Goal: Task Accomplishment & Management: Use online tool/utility

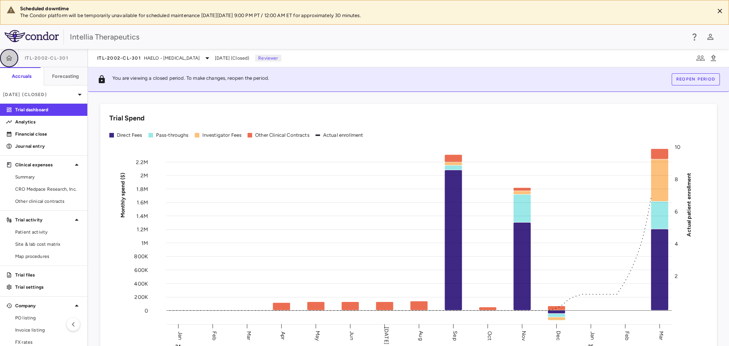
click at [8, 61] on icon "button" at bounding box center [9, 58] width 8 height 8
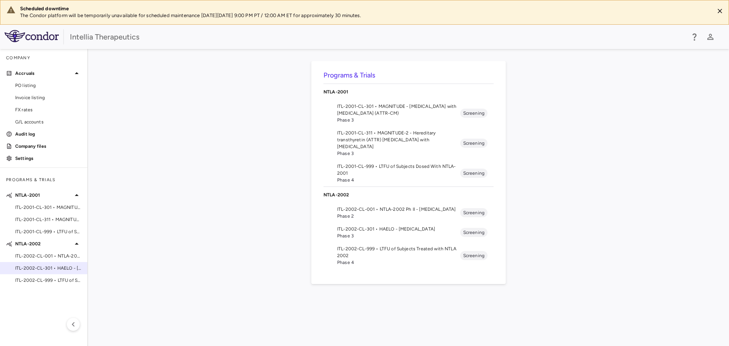
click at [48, 270] on span "ITL-2002-CL-301 • HAELO - [MEDICAL_DATA]" at bounding box center [48, 268] width 66 height 7
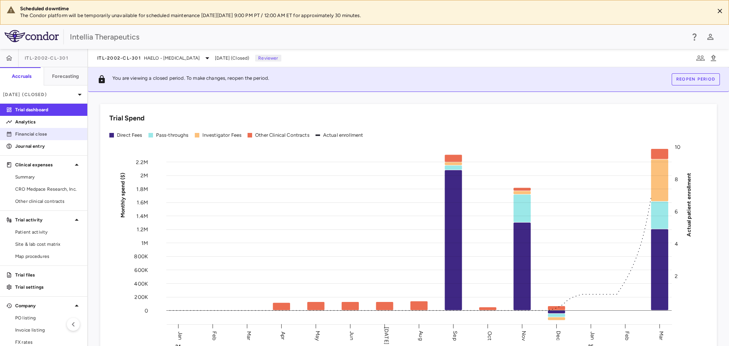
click at [46, 135] on p "Financial close" at bounding box center [48, 134] width 66 height 7
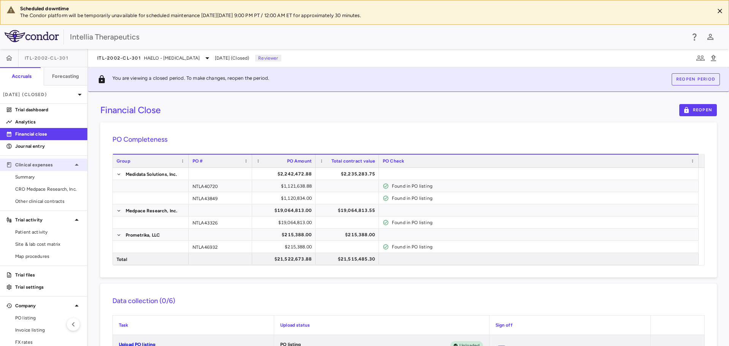
click at [53, 169] on div "Clinical expenses" at bounding box center [43, 165] width 87 height 14
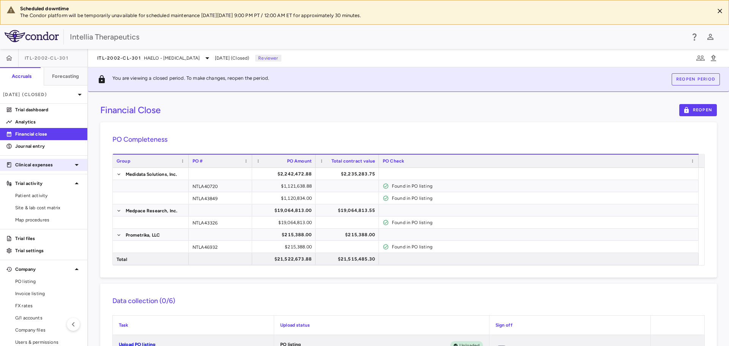
click at [72, 162] on icon at bounding box center [76, 164] width 9 height 9
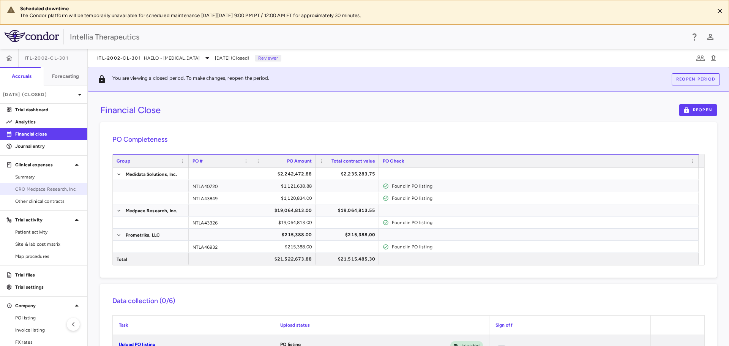
click at [44, 184] on link "CRO Medpace Research, Inc." at bounding box center [43, 188] width 87 height 11
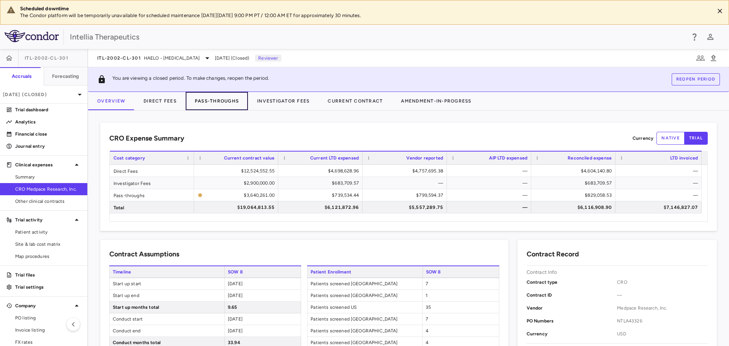
click at [215, 100] on button "Pass-Throughs" at bounding box center [217, 101] width 62 height 18
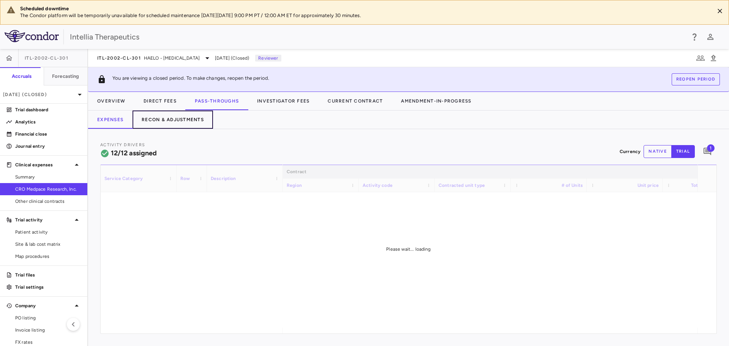
click at [153, 122] on button "Recon & Adjustments" at bounding box center [172, 119] width 80 height 18
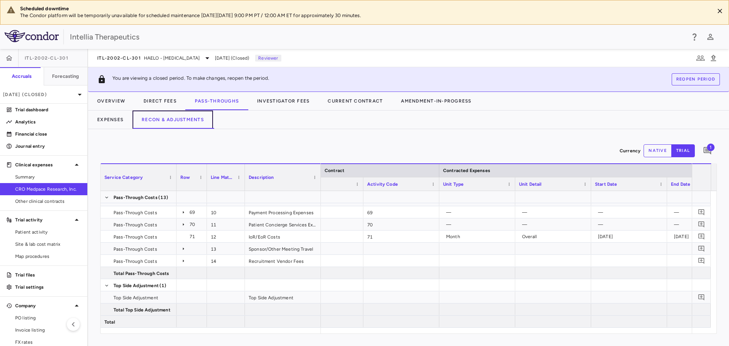
scroll to position [0, 85]
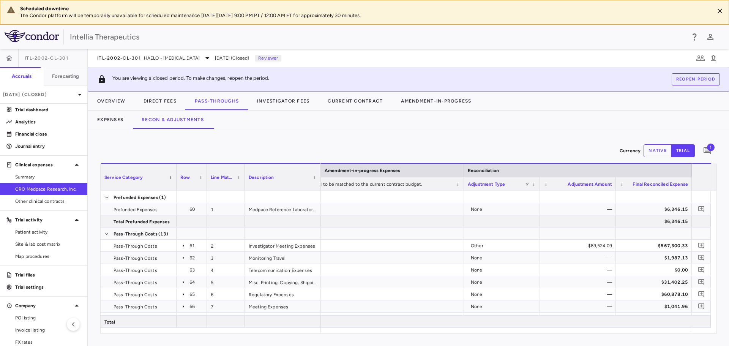
drag, startPoint x: 258, startPoint y: 60, endPoint x: 232, endPoint y: 62, distance: 25.5
click at [249, 60] on span "Mar 2025 (Closed)" at bounding box center [232, 58] width 34 height 7
click at [243, 59] on span "Mar 2025 (Closed)" at bounding box center [232, 58] width 34 height 7
click at [212, 58] on icon at bounding box center [207, 58] width 9 height 9
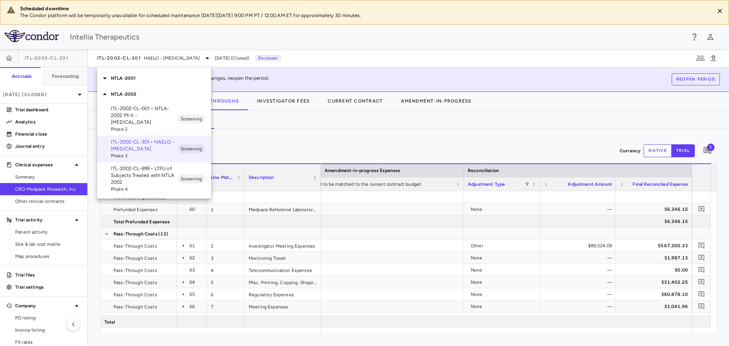
click at [390, 64] on div at bounding box center [364, 173] width 729 height 346
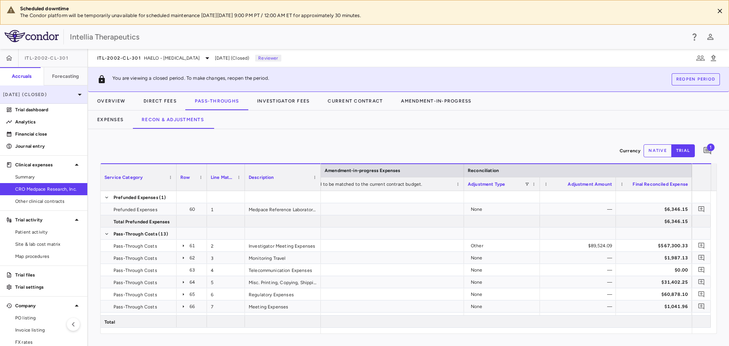
click at [75, 94] on icon at bounding box center [79, 94] width 9 height 9
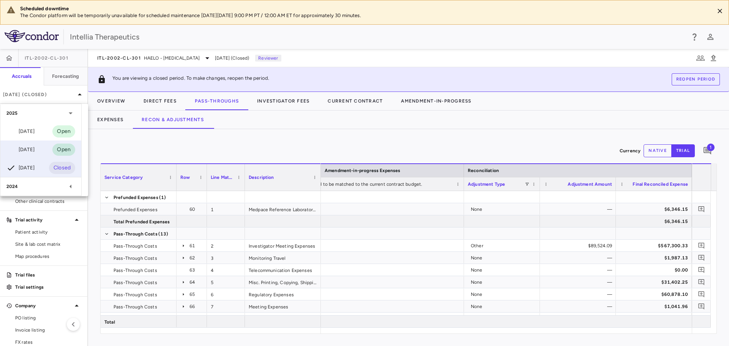
click at [29, 150] on div "Jun 2025" at bounding box center [20, 149] width 28 height 9
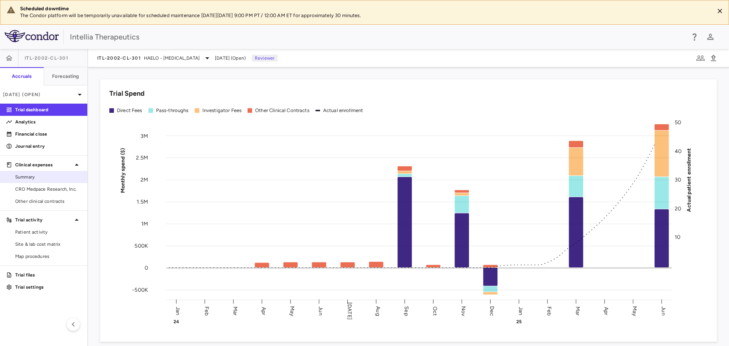
click at [37, 176] on span "Summary" at bounding box center [48, 176] width 66 height 7
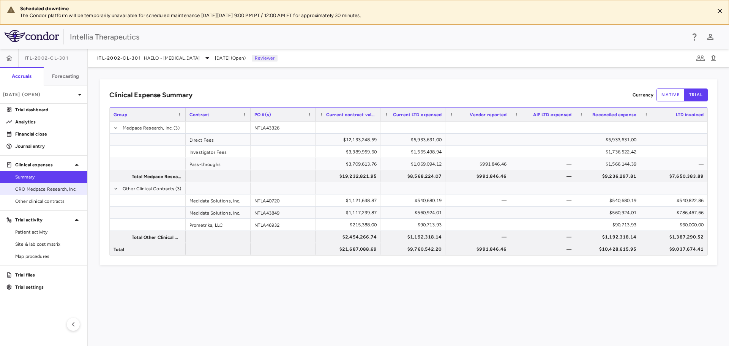
click at [45, 186] on span "CRO Medpace Research, Inc." at bounding box center [48, 189] width 66 height 7
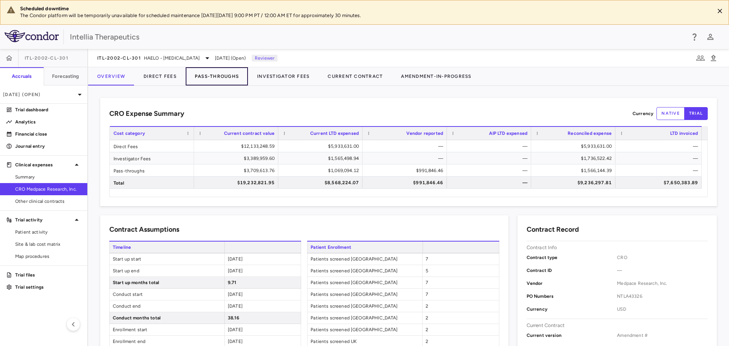
click at [222, 76] on button "Pass-Throughs" at bounding box center [217, 76] width 62 height 18
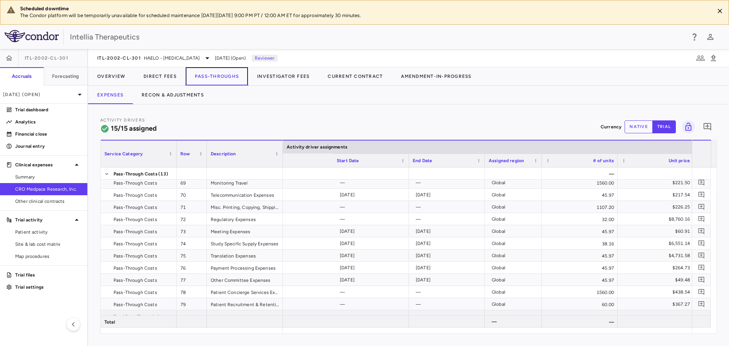
scroll to position [0, 730]
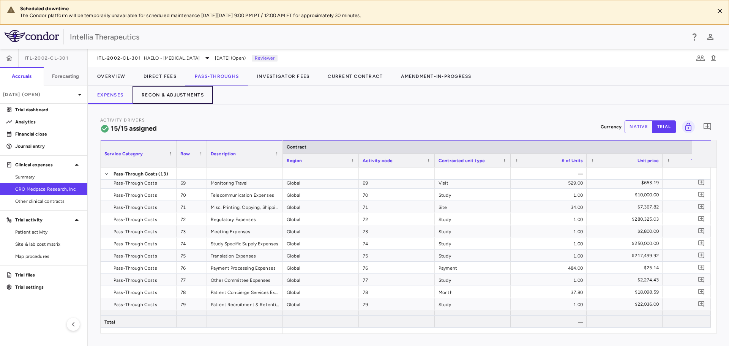
click at [189, 98] on button "Recon & Adjustments" at bounding box center [172, 95] width 80 height 18
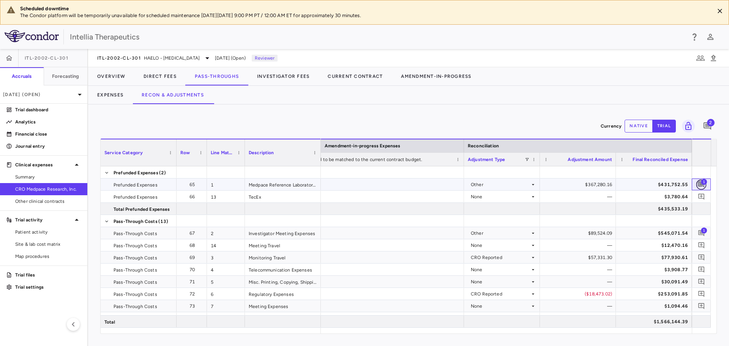
click at [700, 182] on icon "Add comment" at bounding box center [701, 184] width 7 height 7
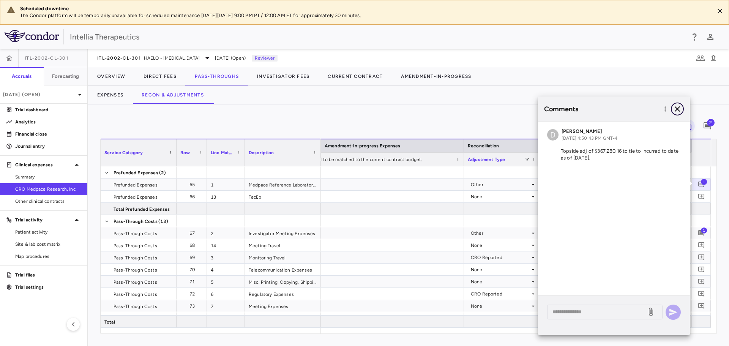
click at [676, 110] on icon "button" at bounding box center [676, 108] width 5 height 5
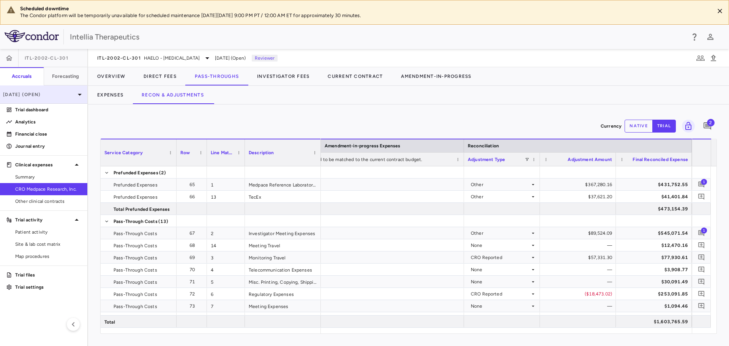
click at [57, 98] on div "[DATE] (Open)" at bounding box center [43, 94] width 87 height 18
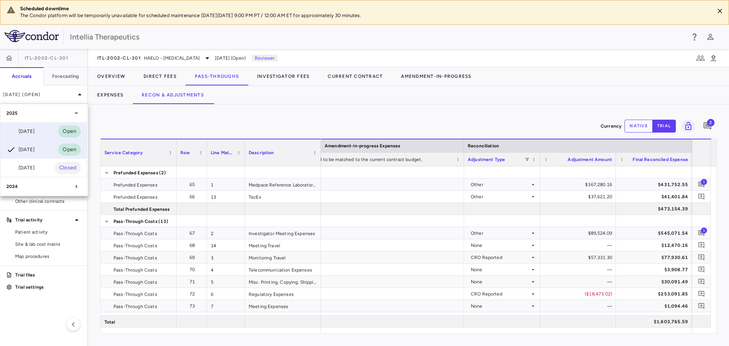
click at [49, 131] on div "Jul 2025 Open" at bounding box center [43, 131] width 87 height 18
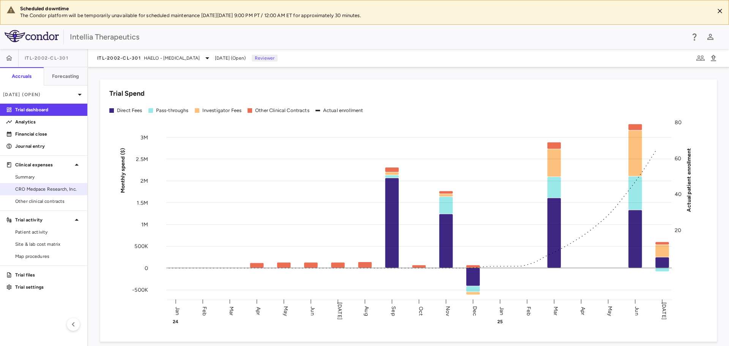
click at [50, 187] on span "CRO Medpace Research, Inc." at bounding box center [48, 189] width 66 height 7
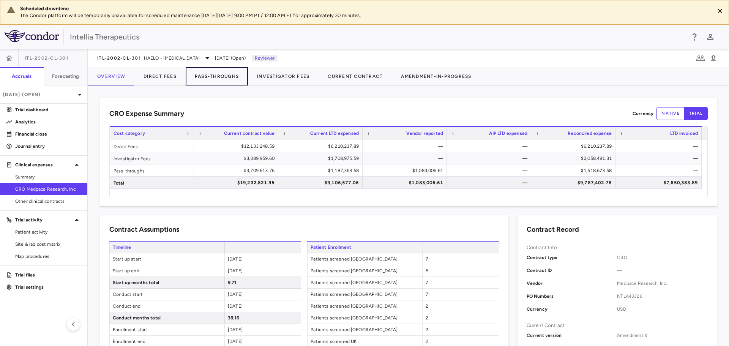
click at [225, 78] on button "Pass-Throughs" at bounding box center [217, 76] width 62 height 18
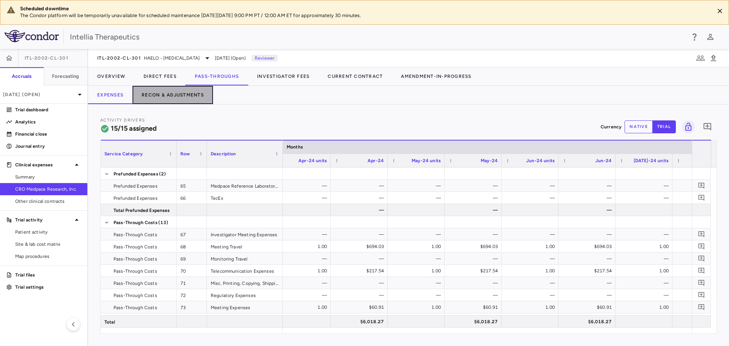
click at [156, 90] on button "Recon & Adjustments" at bounding box center [172, 95] width 80 height 18
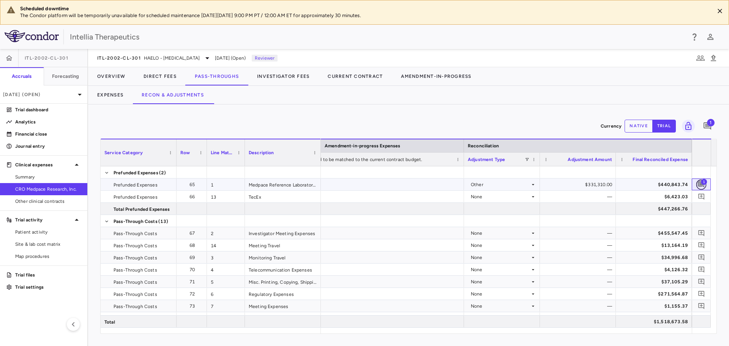
click at [700, 184] on icon "Add comment" at bounding box center [701, 184] width 6 height 6
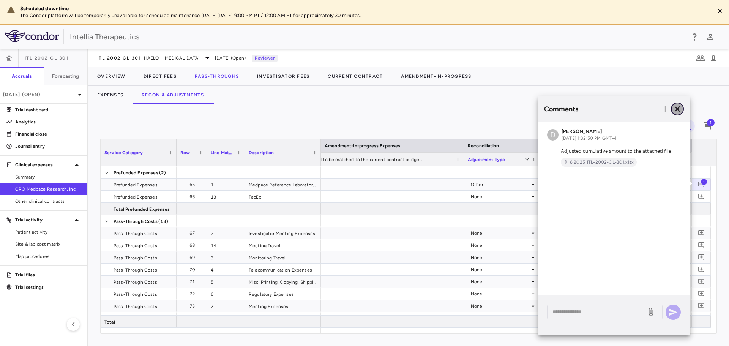
click at [679, 106] on icon "button" at bounding box center [677, 108] width 9 height 9
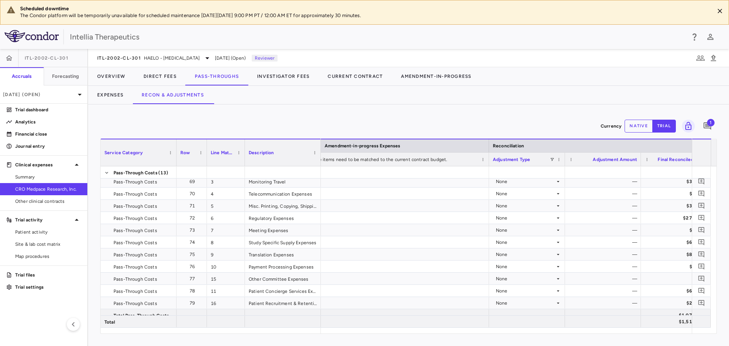
scroll to position [0, 1158]
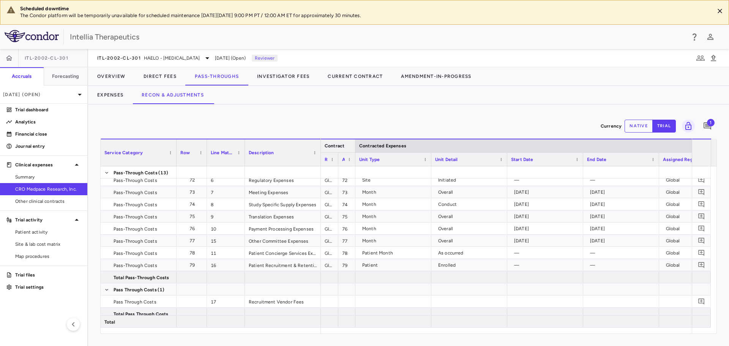
drag, startPoint x: 473, startPoint y: 143, endPoint x: 356, endPoint y: 146, distance: 117.3
click at [356, 146] on div at bounding box center [354, 145] width 3 height 13
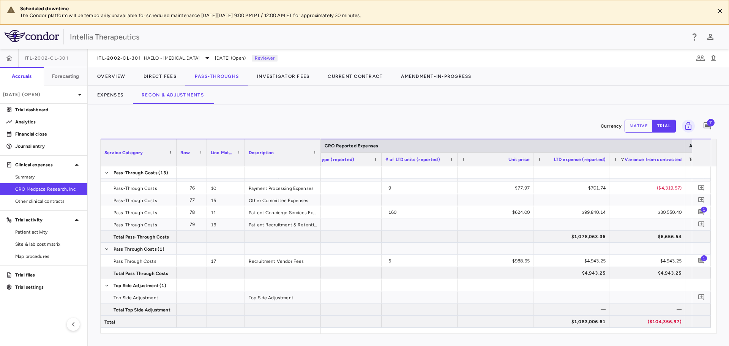
scroll to position [0, 770]
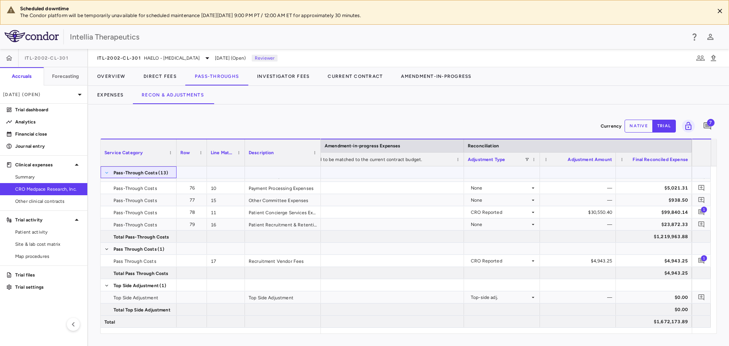
click at [106, 173] on span at bounding box center [106, 172] width 5 height 5
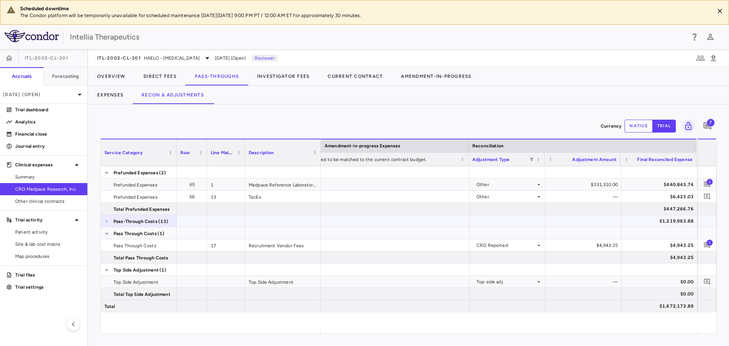
click at [105, 223] on span at bounding box center [106, 221] width 5 height 5
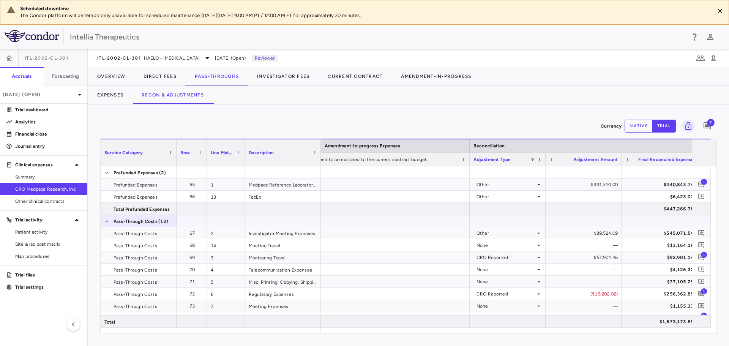
click at [105, 223] on span at bounding box center [106, 221] width 5 height 5
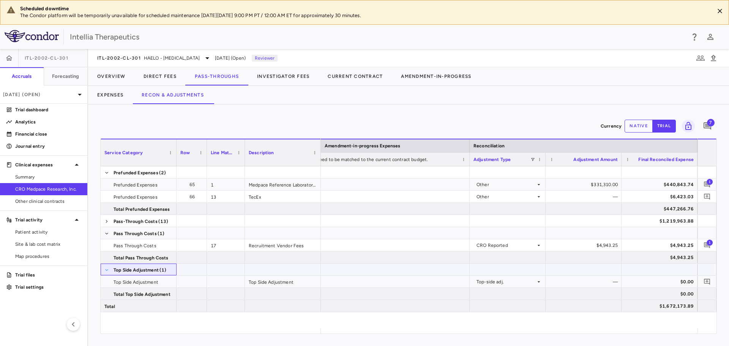
click at [106, 270] on span at bounding box center [106, 270] width 5 height 5
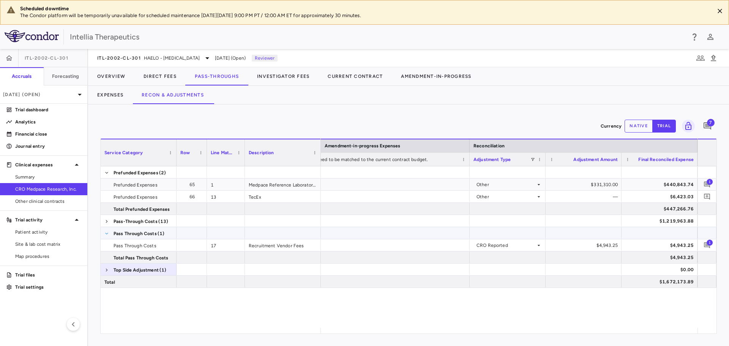
click at [107, 233] on span at bounding box center [106, 233] width 5 height 5
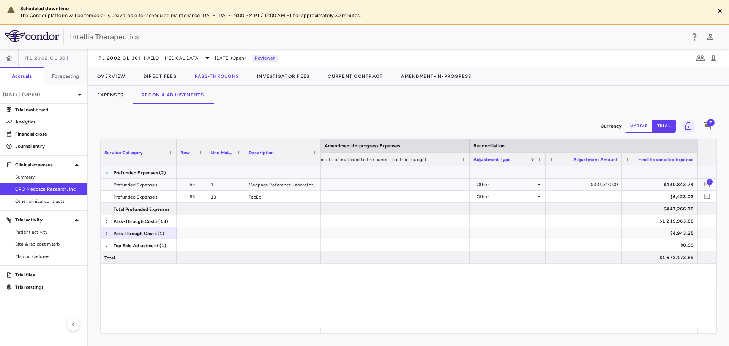
click at [106, 173] on span at bounding box center [106, 172] width 5 height 5
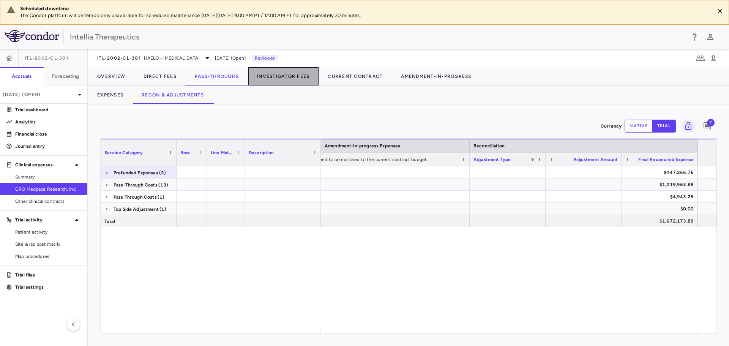
click at [277, 80] on button "Investigator Fees" at bounding box center [283, 76] width 71 height 18
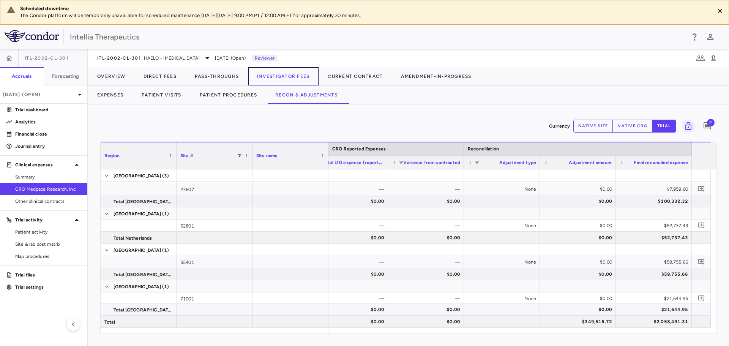
scroll to position [79, 0]
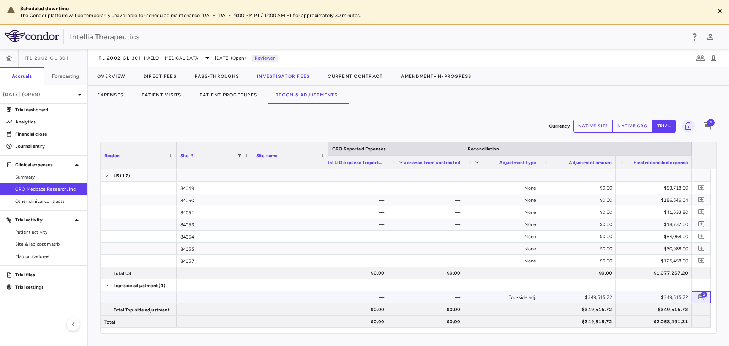
click at [702, 295] on span "2" at bounding box center [704, 294] width 6 height 6
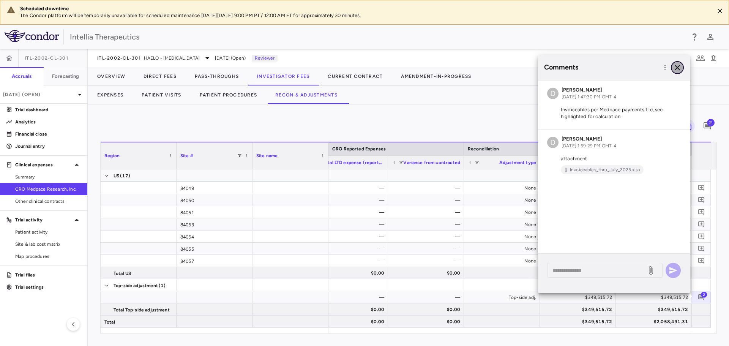
click at [676, 69] on icon "button" at bounding box center [676, 67] width 5 height 5
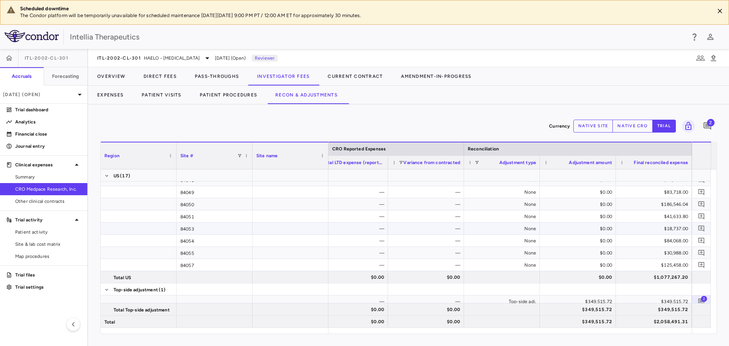
scroll to position [498, 0]
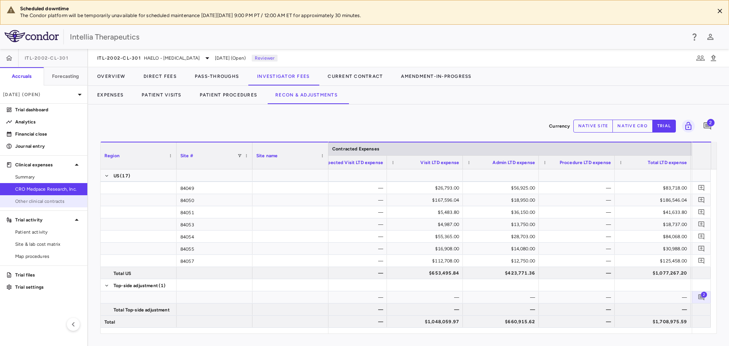
click at [43, 202] on span "Other clinical contracts" at bounding box center [48, 201] width 66 height 7
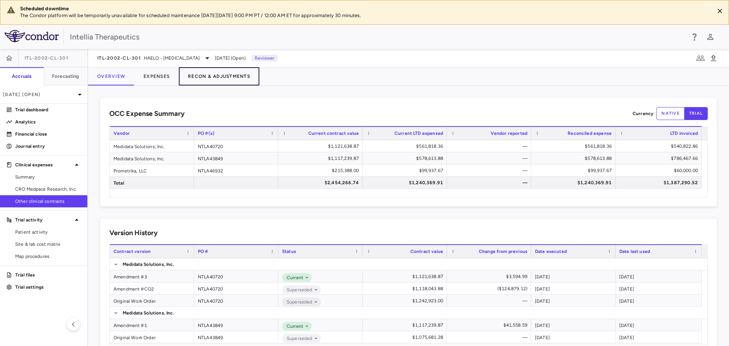
click at [206, 79] on button "Recon & Adjustments" at bounding box center [219, 76] width 80 height 18
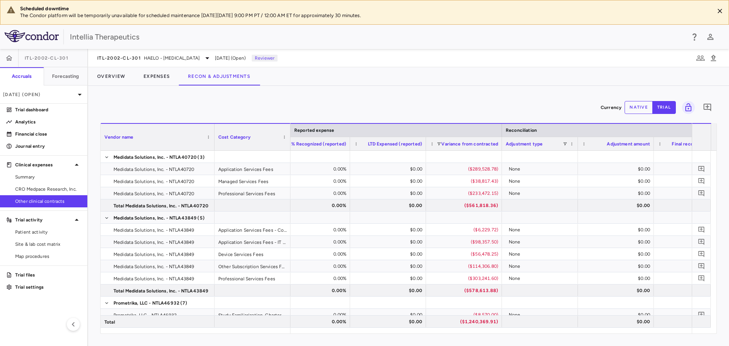
drag, startPoint x: 190, startPoint y: 128, endPoint x: 213, endPoint y: 130, distance: 22.8
click at [213, 130] on div at bounding box center [214, 137] width 3 height 27
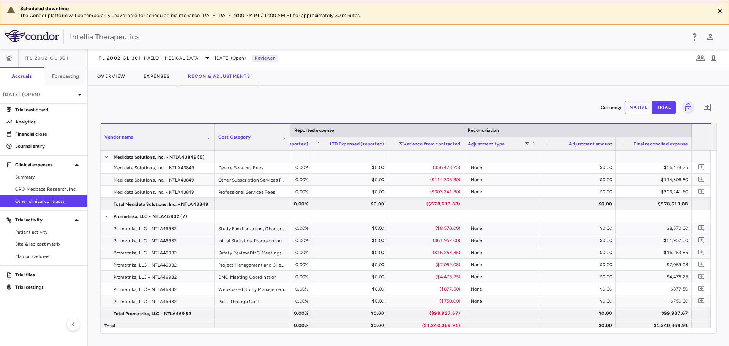
scroll to position [90, 0]
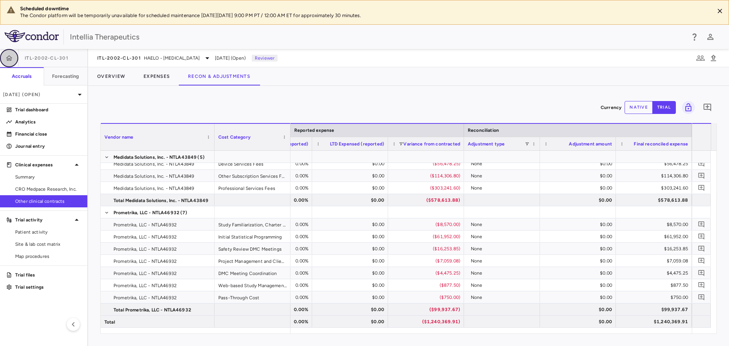
click at [9, 56] on icon "button" at bounding box center [9, 57] width 6 height 5
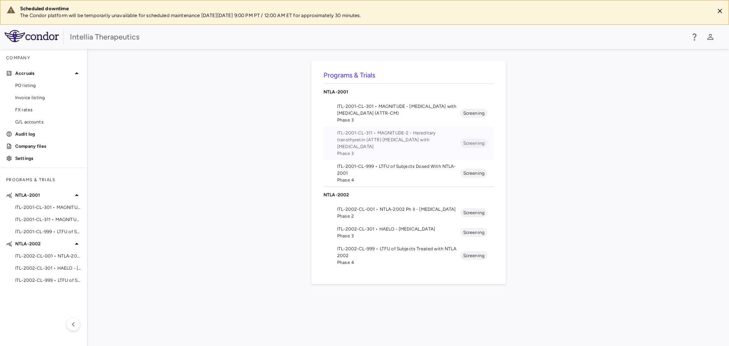
click at [372, 132] on span "ITL-2001-CL-311 • MAGNITUDE-2 - Hereditary transthyretin (ATTR) amyloidosis wit…" at bounding box center [398, 139] width 123 height 20
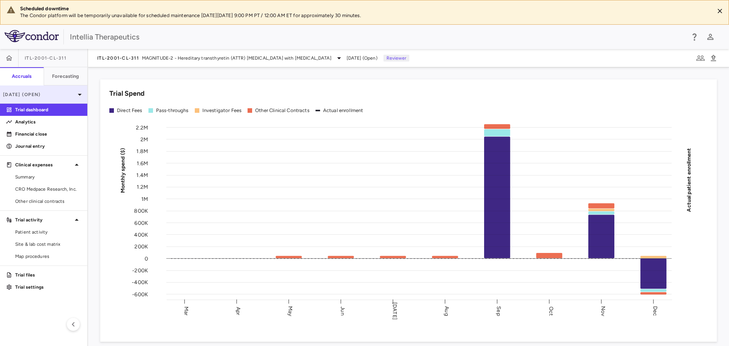
click at [37, 98] on div "Dec 2024 (Open)" at bounding box center [43, 94] width 87 height 18
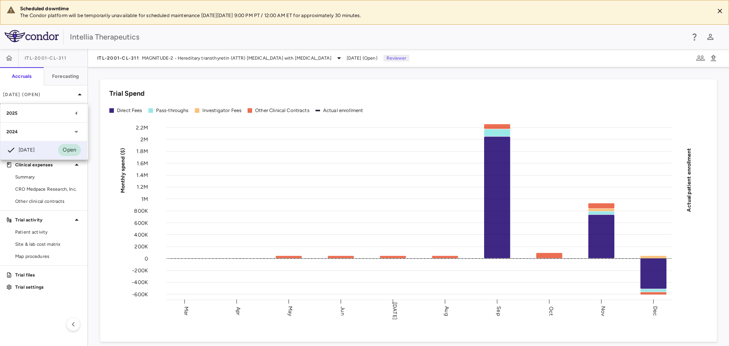
click at [73, 112] on icon at bounding box center [76, 113] width 9 height 9
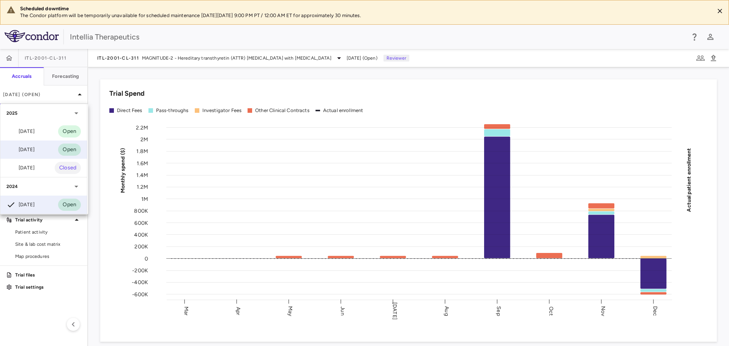
click at [43, 146] on div "Jun 2025 Open" at bounding box center [43, 149] width 87 height 18
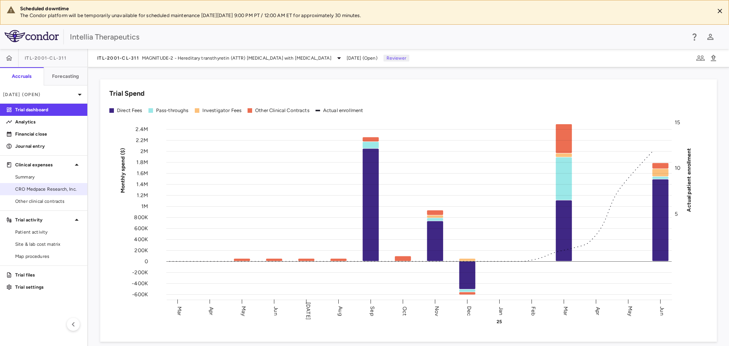
click at [17, 187] on span "CRO Medpace Research, Inc." at bounding box center [48, 189] width 66 height 7
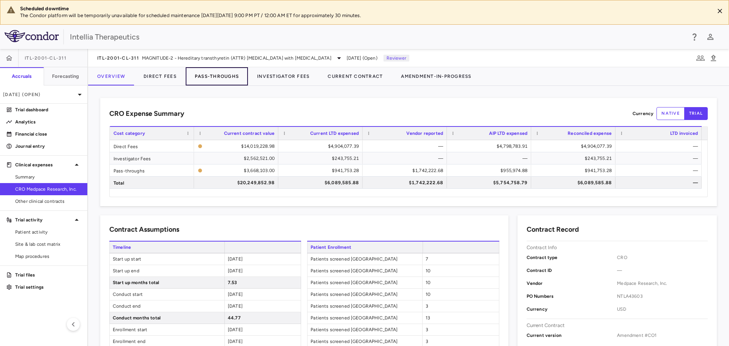
click at [220, 76] on button "Pass-Throughs" at bounding box center [217, 76] width 62 height 18
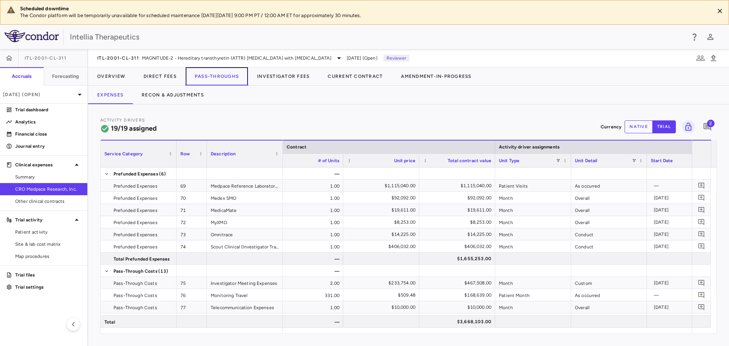
scroll to position [0, 469]
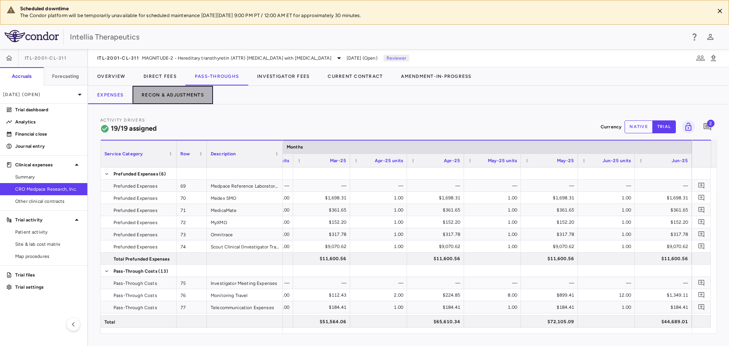
click at [169, 93] on button "Recon & Adjustments" at bounding box center [172, 95] width 80 height 18
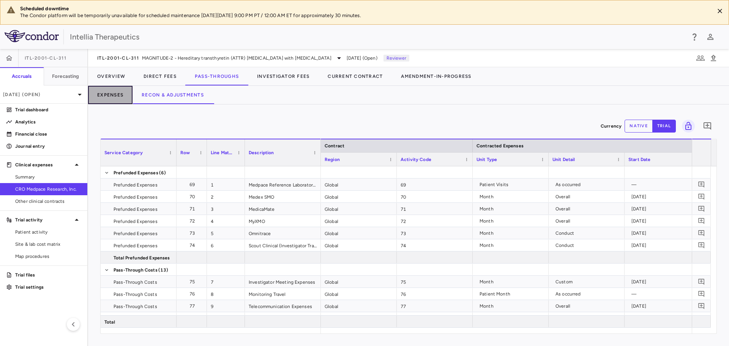
click at [106, 102] on button "Expenses" at bounding box center [110, 95] width 44 height 18
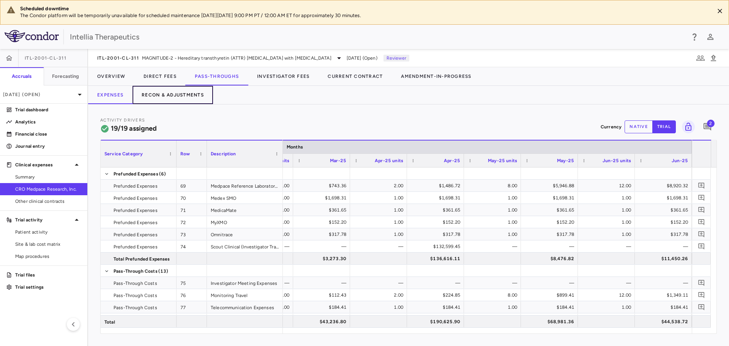
click at [168, 98] on button "Recon & Adjustments" at bounding box center [172, 95] width 80 height 18
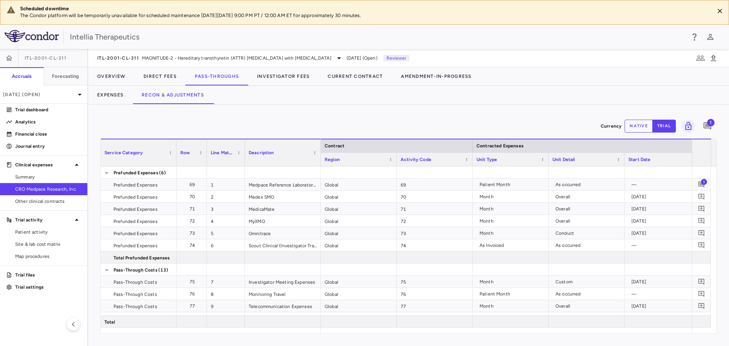
drag, startPoint x: 344, startPoint y: 334, endPoint x: 381, endPoint y: 338, distance: 37.4
click at [381, 338] on div "Currency native trial 1 Service Category Drag here to set column labels Service…" at bounding box center [408, 224] width 641 height 241
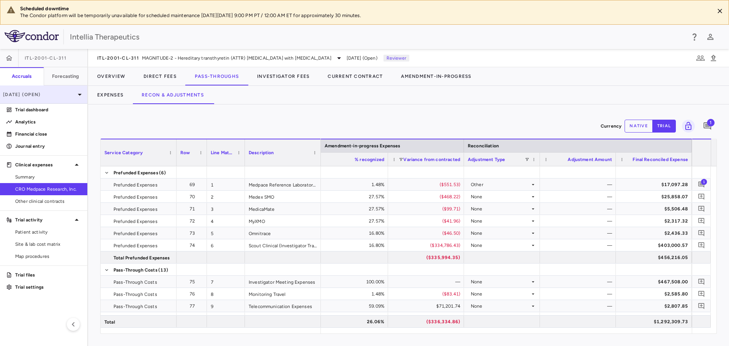
click at [52, 98] on div "[DATE] (Open)" at bounding box center [43, 94] width 87 height 18
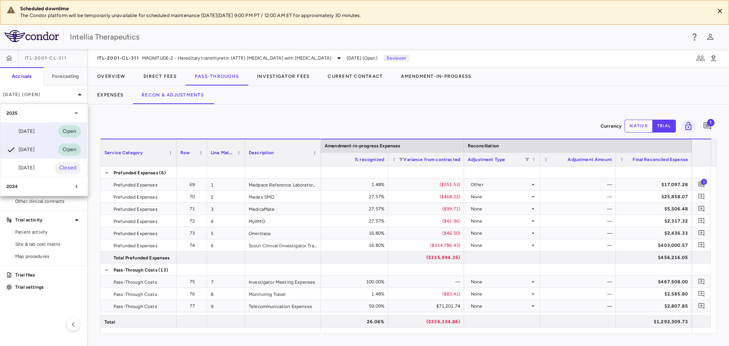
click at [44, 132] on div "Jul 2025 Open" at bounding box center [43, 131] width 87 height 18
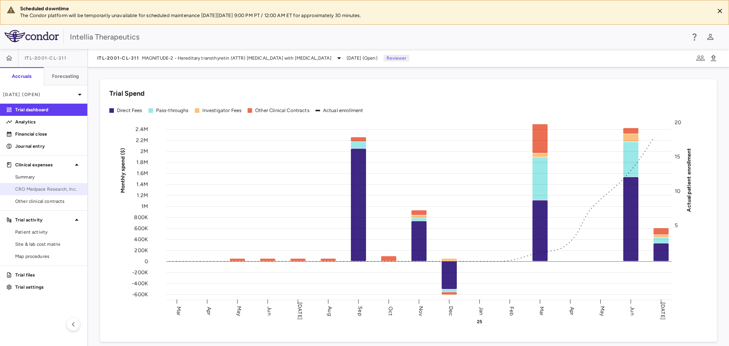
click at [46, 188] on span "CRO Medpace Research, Inc." at bounding box center [48, 189] width 66 height 7
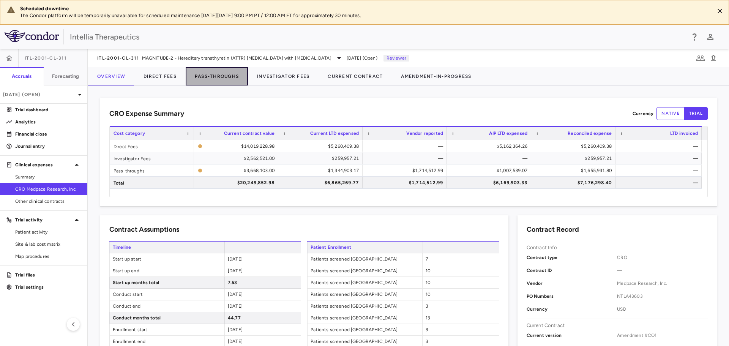
click at [229, 77] on button "Pass-Throughs" at bounding box center [217, 76] width 62 height 18
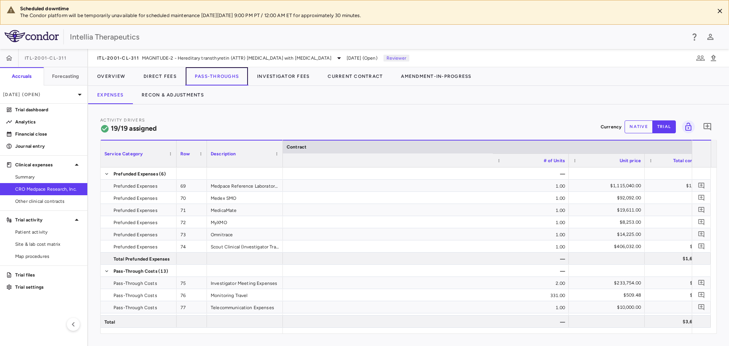
scroll to position [0, 352]
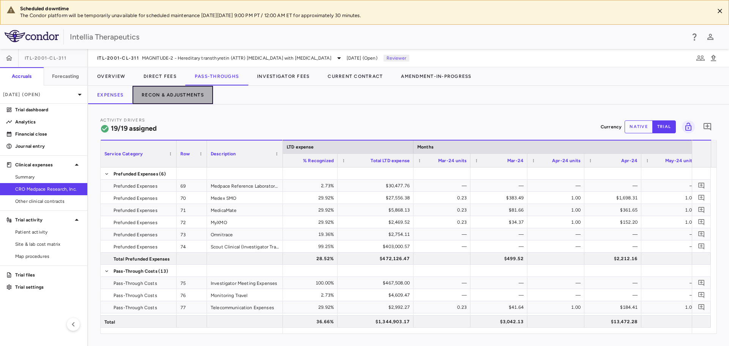
click at [157, 94] on button "Recon & Adjustments" at bounding box center [172, 95] width 80 height 18
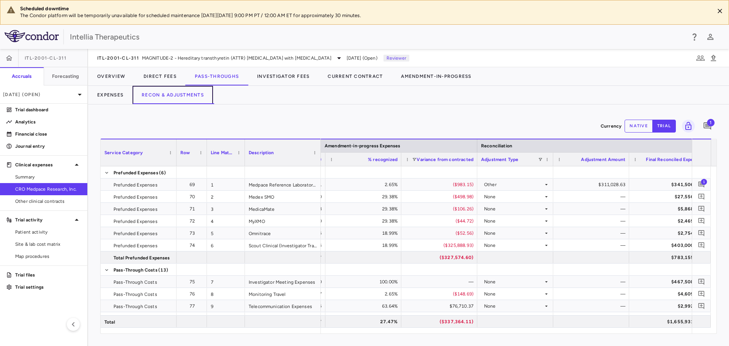
scroll to position [0, 1668]
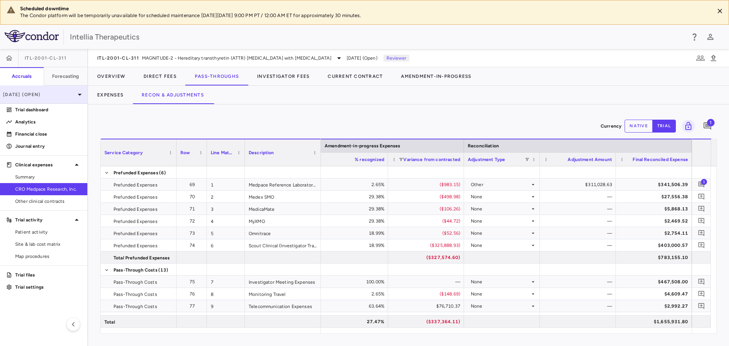
click at [47, 89] on div "[DATE] (Open)" at bounding box center [43, 94] width 87 height 18
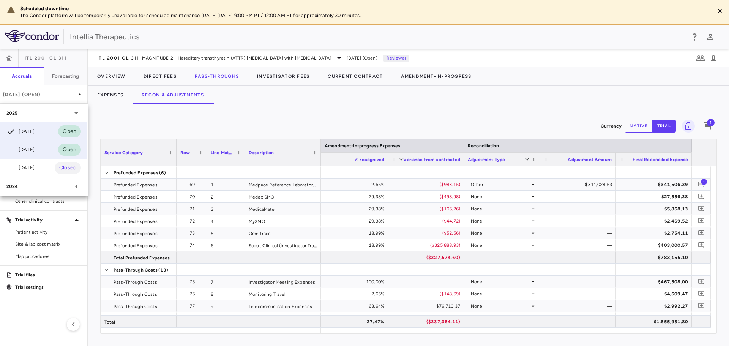
click at [35, 150] on div "[DATE]" at bounding box center [20, 149] width 28 height 9
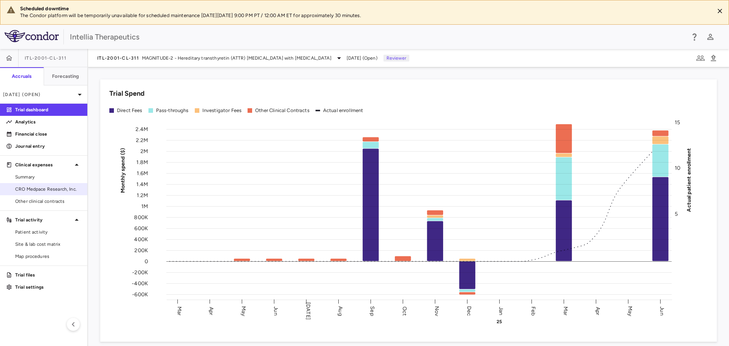
click at [61, 189] on span "CRO Medpace Research, Inc." at bounding box center [48, 189] width 66 height 7
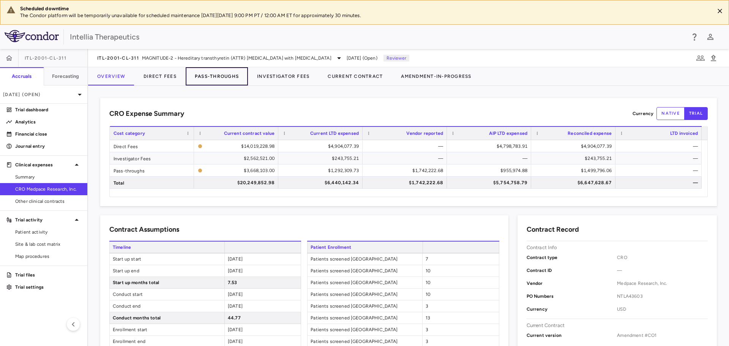
click at [205, 78] on button "Pass-Throughs" at bounding box center [217, 76] width 62 height 18
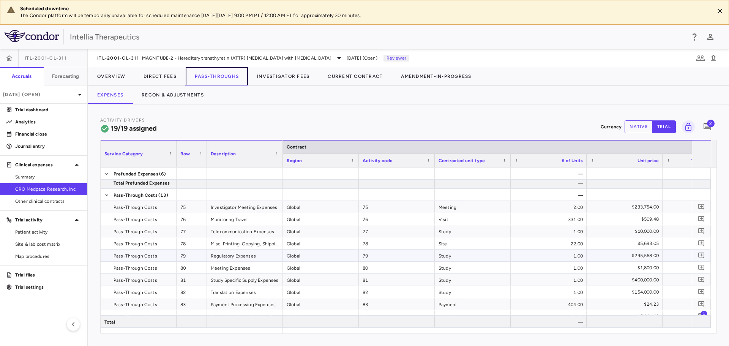
scroll to position [114, 0]
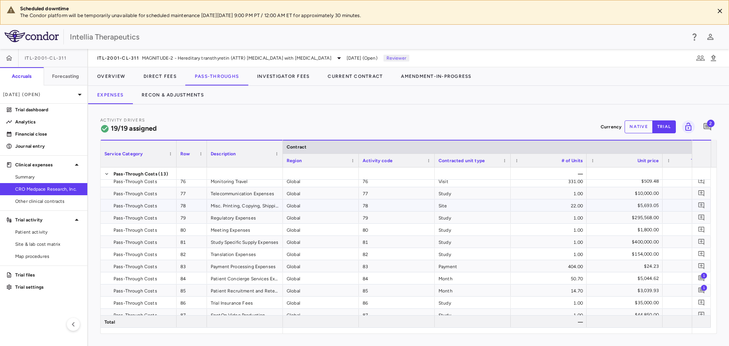
click at [138, 200] on span "Pass-Through Costs" at bounding box center [135, 206] width 44 height 12
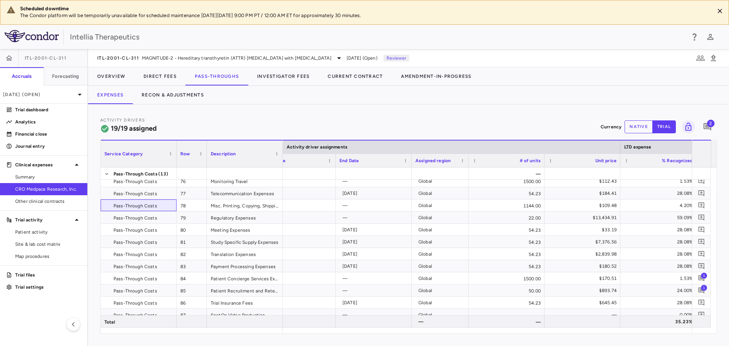
scroll to position [0, 758]
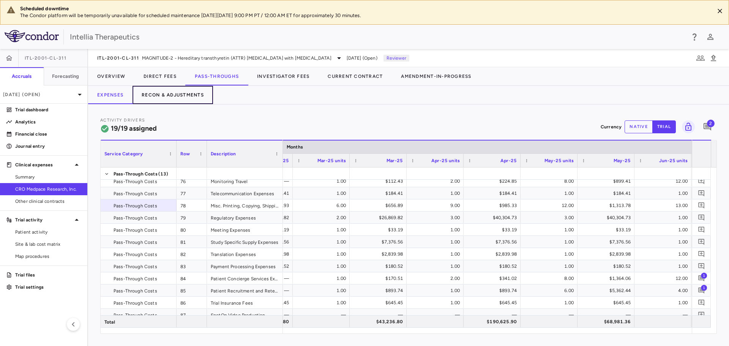
click at [171, 98] on button "Recon & Adjustments" at bounding box center [172, 95] width 80 height 18
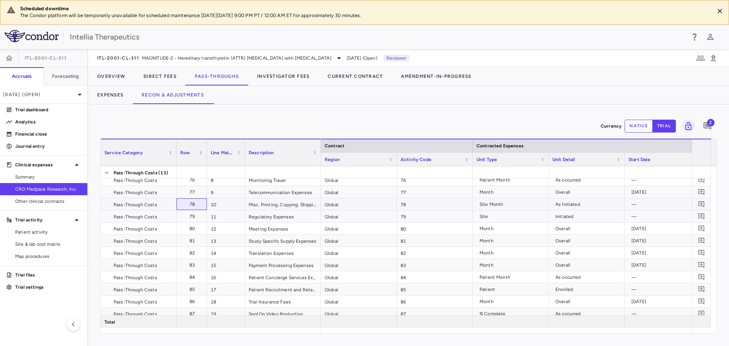
click at [181, 205] on div "78" at bounding box center [191, 204] width 23 height 11
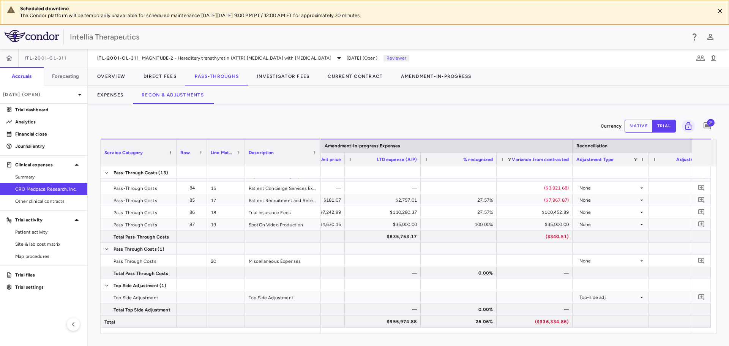
scroll to position [0, 1577]
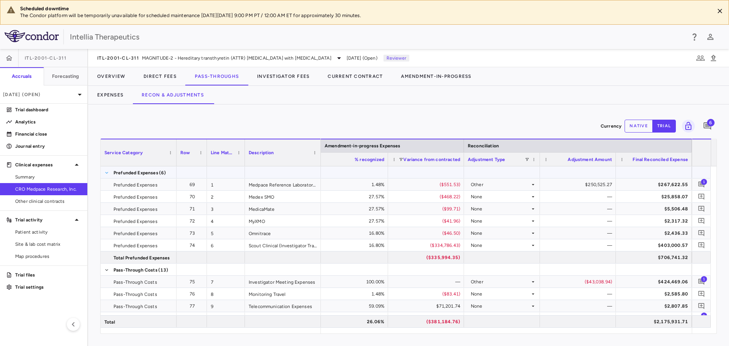
click at [104, 173] on span at bounding box center [106, 172] width 5 height 5
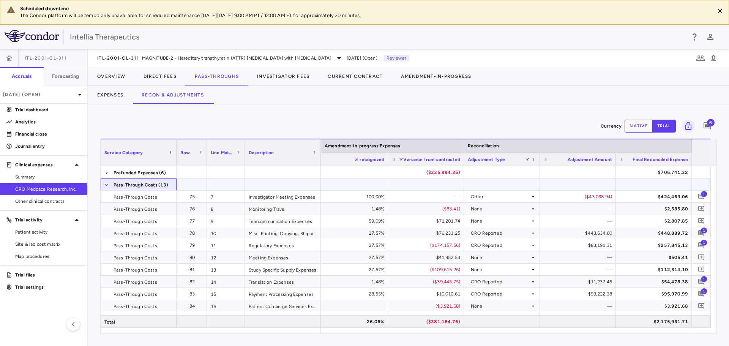
click at [106, 181] on span at bounding box center [106, 185] width 5 height 12
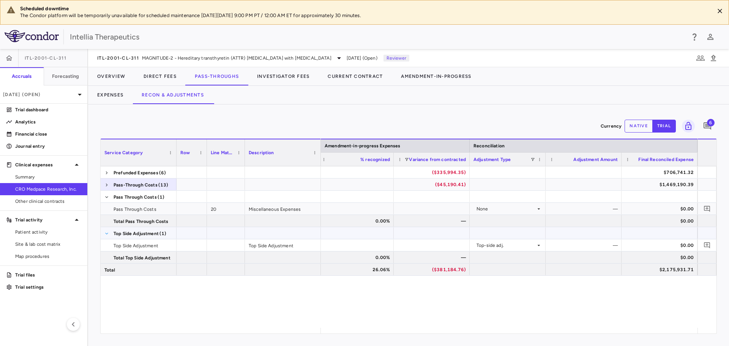
click at [109, 233] on span at bounding box center [106, 233] width 5 height 5
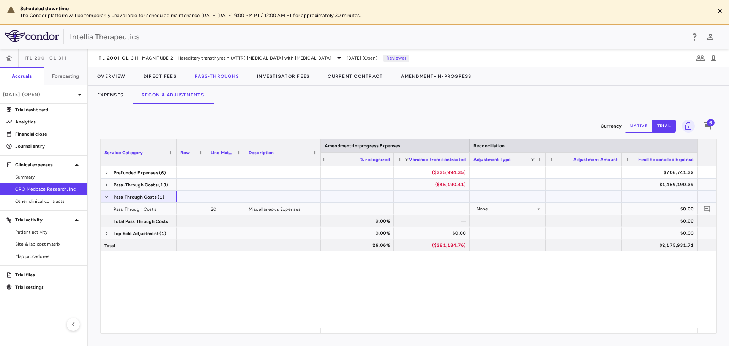
click at [106, 199] on span at bounding box center [106, 197] width 5 height 12
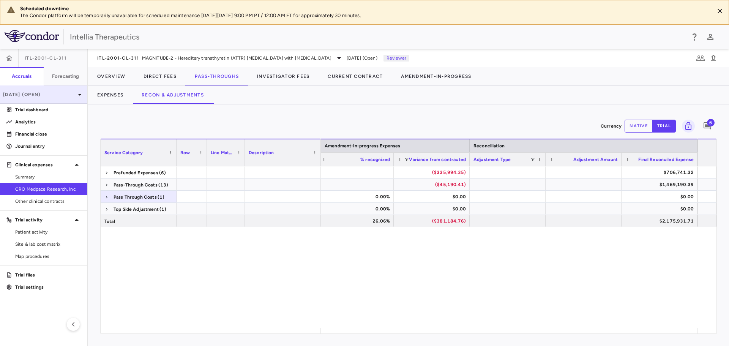
click at [57, 92] on p "[DATE] (Open)" at bounding box center [39, 94] width 72 height 7
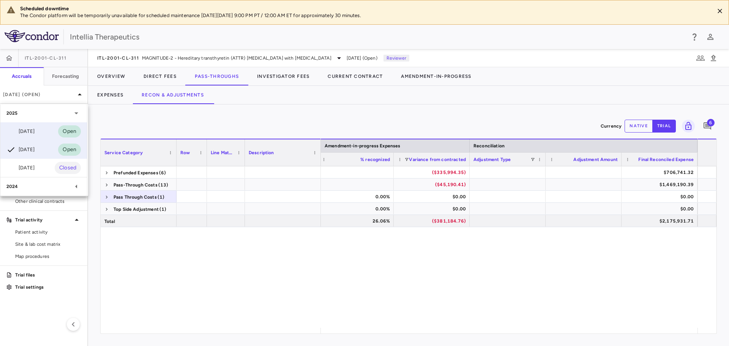
click at [38, 129] on div "[DATE] Open" at bounding box center [43, 131] width 87 height 18
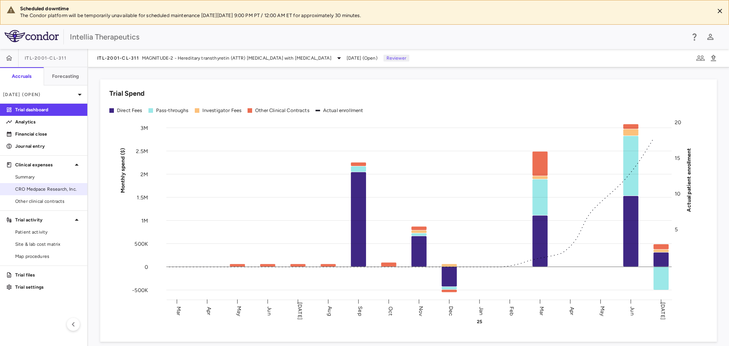
click at [56, 187] on span "CRO Medpace Research, Inc." at bounding box center [48, 189] width 66 height 7
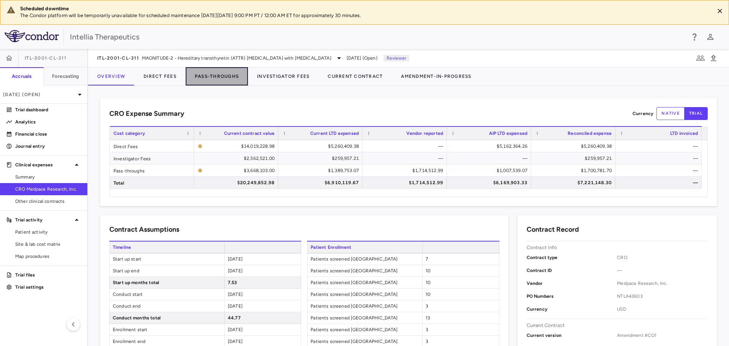
click at [215, 79] on button "Pass-Throughs" at bounding box center [217, 76] width 62 height 18
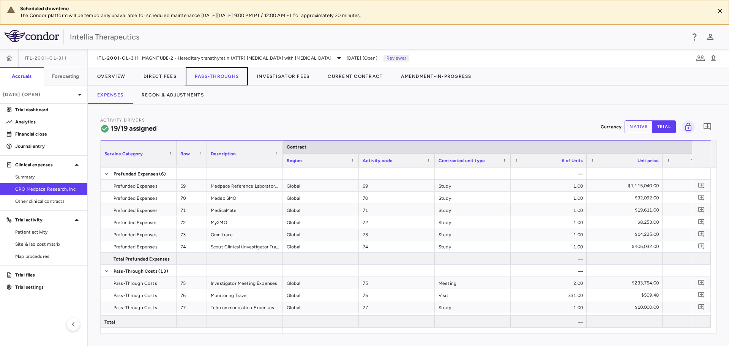
scroll to position [0, 106]
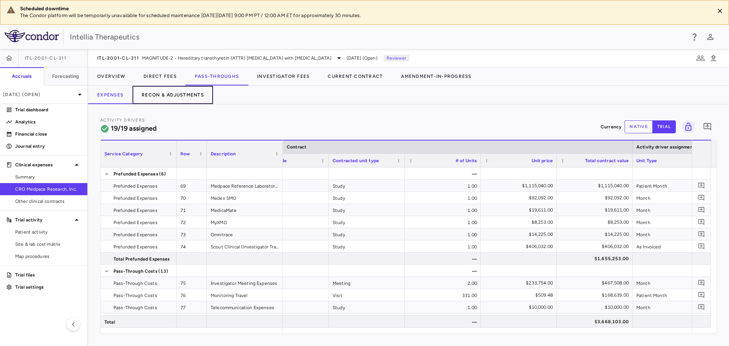
click at [175, 97] on button "Recon & Adjustments" at bounding box center [172, 95] width 80 height 18
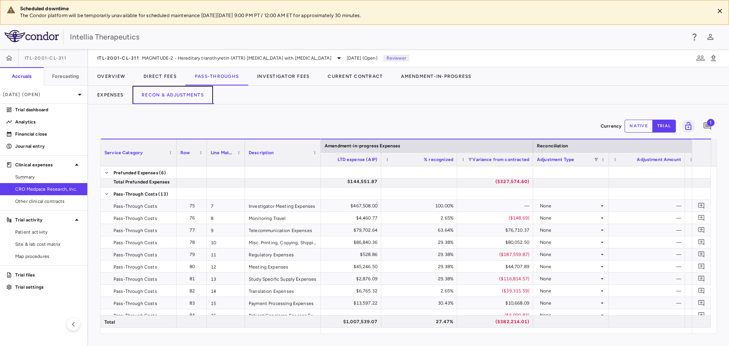
scroll to position [0, 1626]
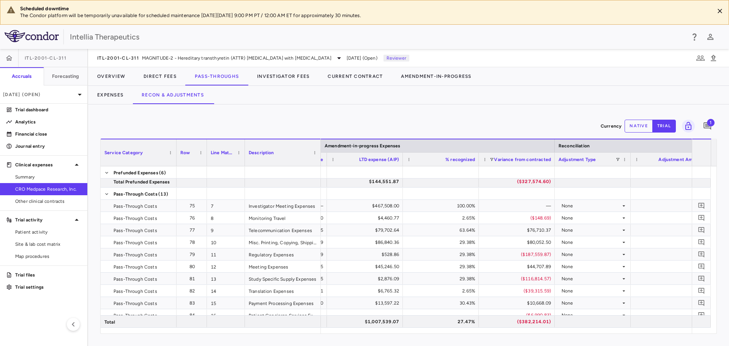
click at [637, 126] on button "native" at bounding box center [638, 126] width 28 height 13
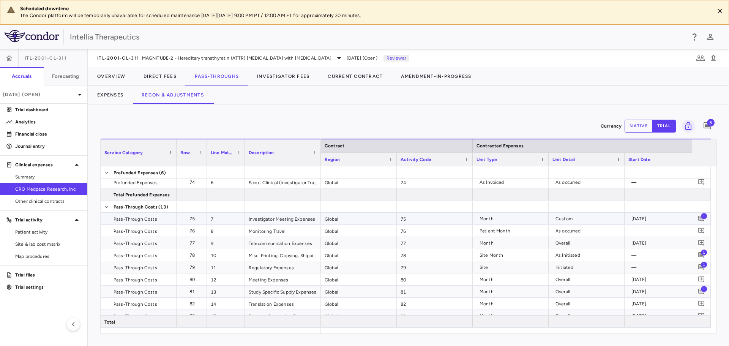
scroll to position [76, 0]
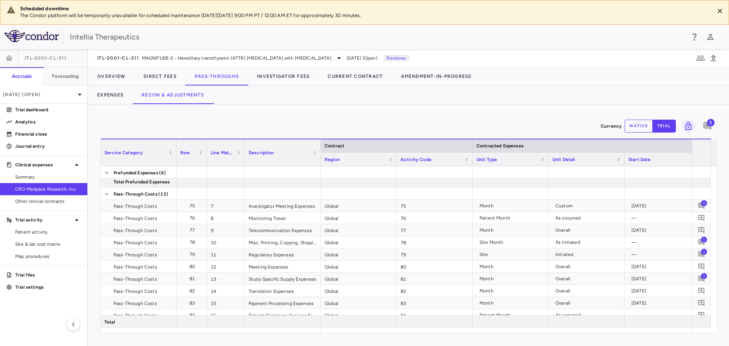
drag, startPoint x: 374, startPoint y: 334, endPoint x: 406, endPoint y: 333, distance: 32.6
click at [406, 333] on div "Currency native trial 5 Service Category Drag here to set column labels Service…" at bounding box center [408, 224] width 641 height 241
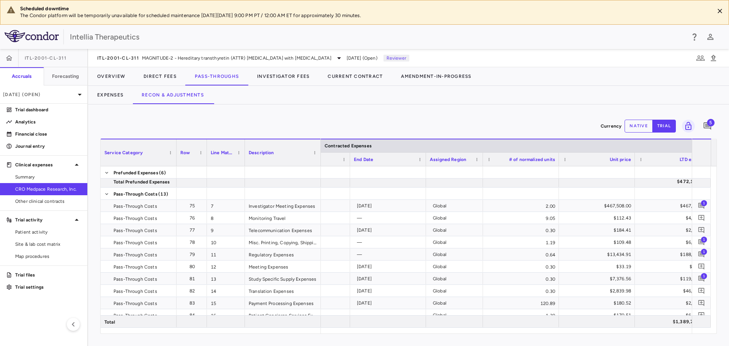
scroll to position [0, 0]
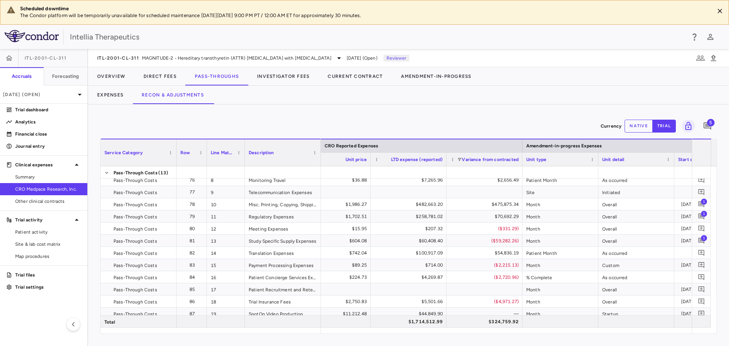
click at [206, 121] on div "Currency native trial 5" at bounding box center [408, 126] width 616 height 19
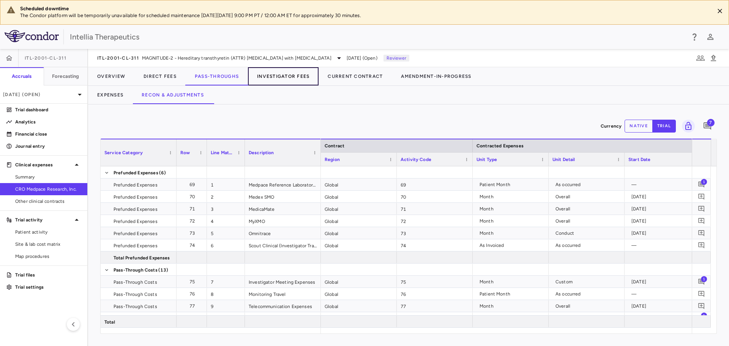
click at [287, 72] on button "Investigator Fees" at bounding box center [283, 76] width 71 height 18
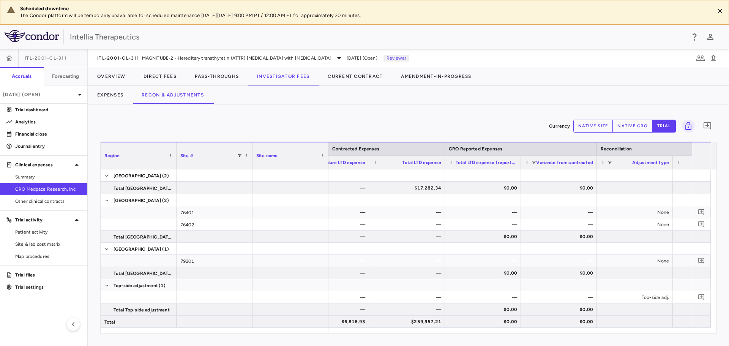
drag, startPoint x: 471, startPoint y: 334, endPoint x: 457, endPoint y: 335, distance: 14.5
click at [457, 335] on div "Currency native site native cro trial 0 Region Drag here to set column labels R…" at bounding box center [408, 224] width 641 height 241
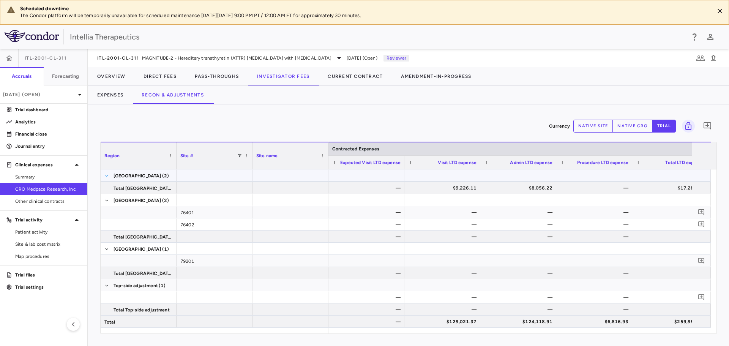
click at [106, 175] on span at bounding box center [106, 175] width 5 height 5
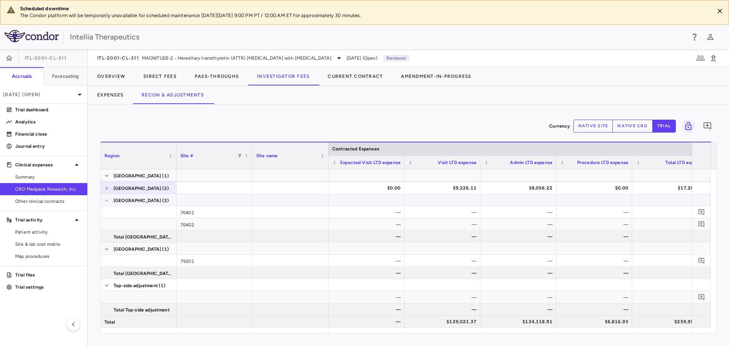
click at [106, 201] on span at bounding box center [106, 200] width 5 height 5
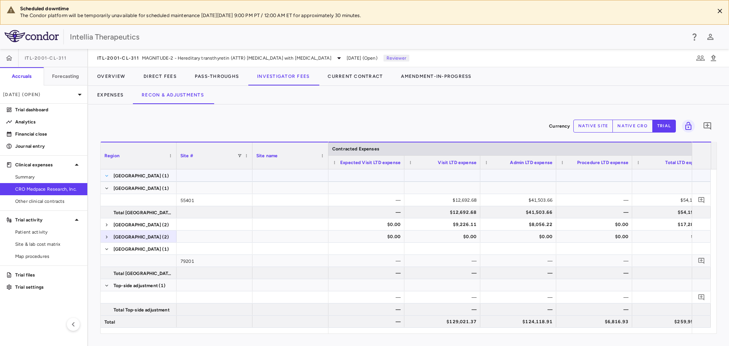
click at [106, 176] on span at bounding box center [106, 175] width 5 height 5
click at [104, 188] on span at bounding box center [106, 188] width 5 height 5
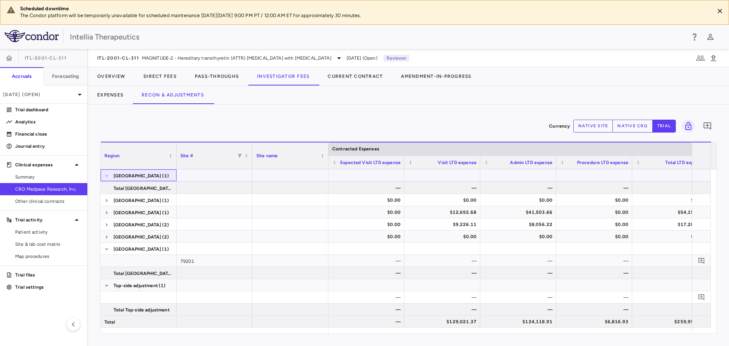
click at [104, 175] on span at bounding box center [106, 175] width 5 height 5
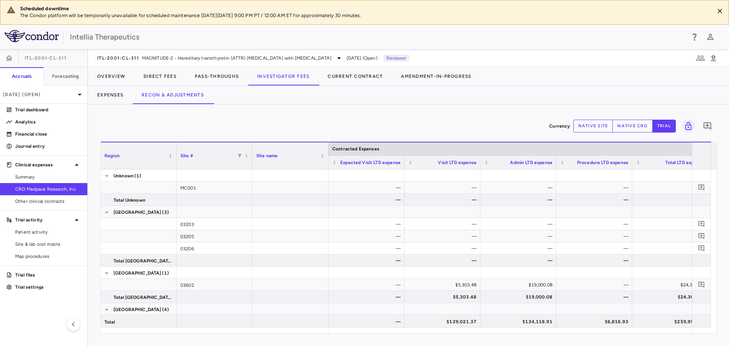
click at [142, 156] on div "Region" at bounding box center [134, 155] width 61 height 23
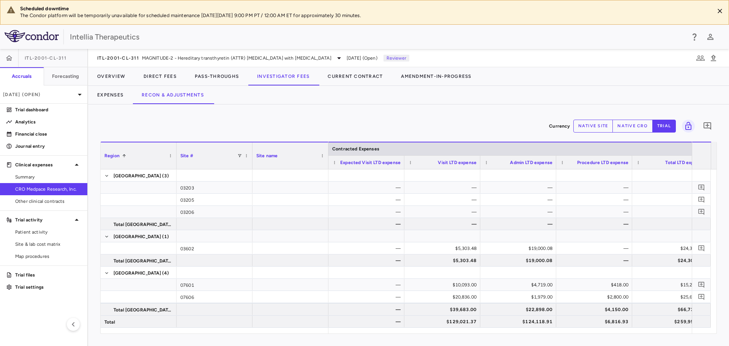
click at [124, 156] on span at bounding box center [124, 155] width 5 height 5
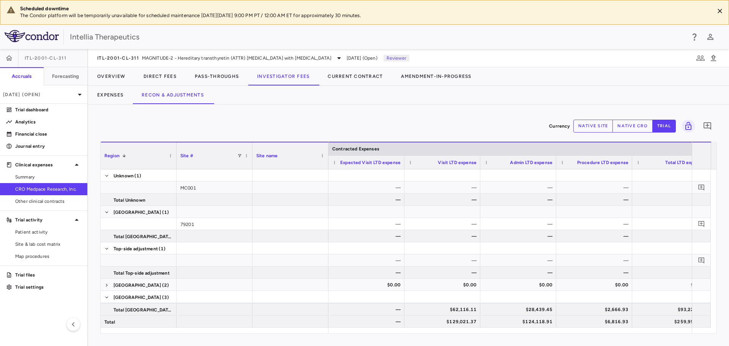
click at [122, 154] on span at bounding box center [123, 155] width 7 height 5
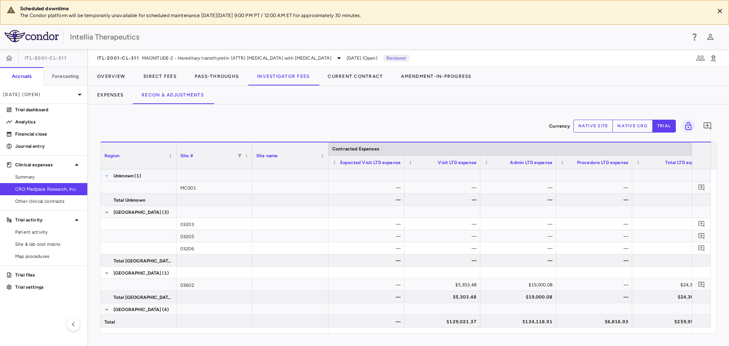
click at [105, 175] on span at bounding box center [106, 175] width 5 height 5
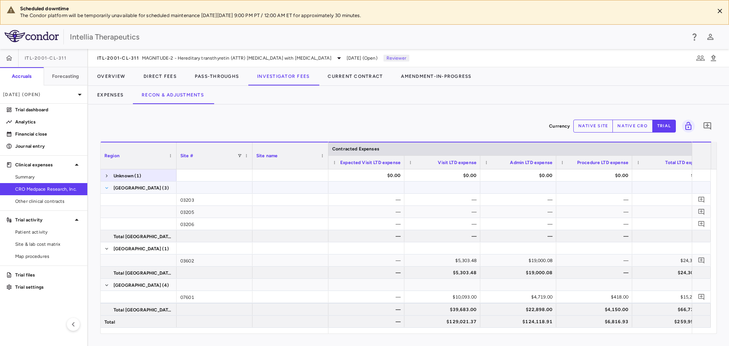
click at [109, 187] on span at bounding box center [106, 188] width 5 height 5
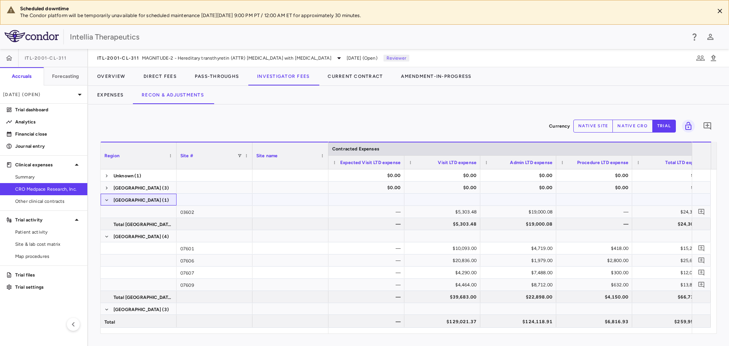
click at [107, 197] on span at bounding box center [106, 200] width 5 height 12
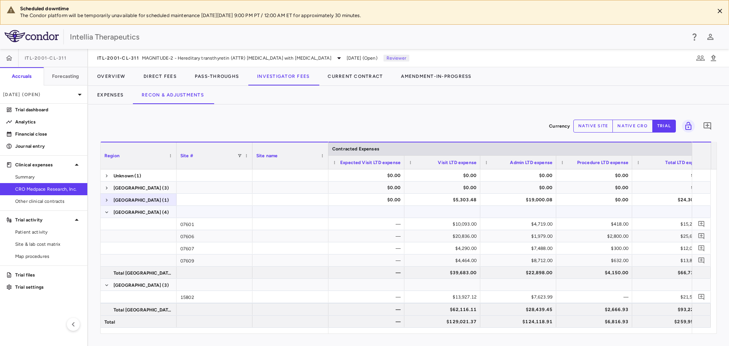
click at [109, 211] on span at bounding box center [106, 212] width 5 height 5
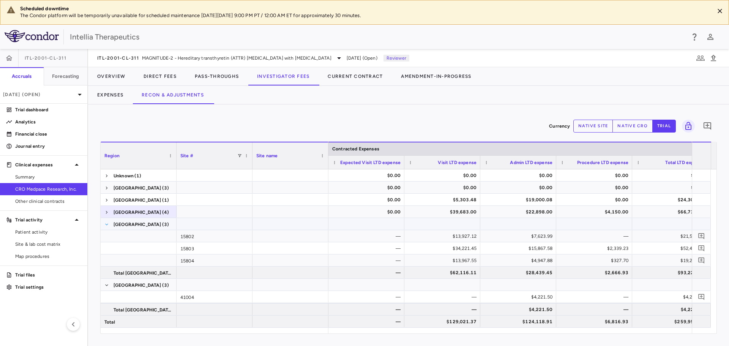
click at [106, 225] on span at bounding box center [106, 224] width 5 height 5
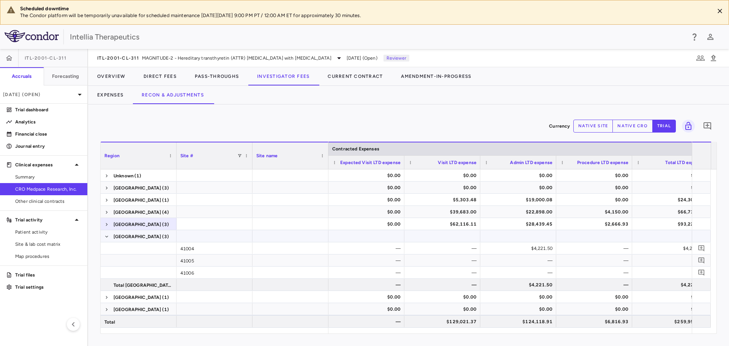
click at [107, 239] on span at bounding box center [106, 236] width 5 height 12
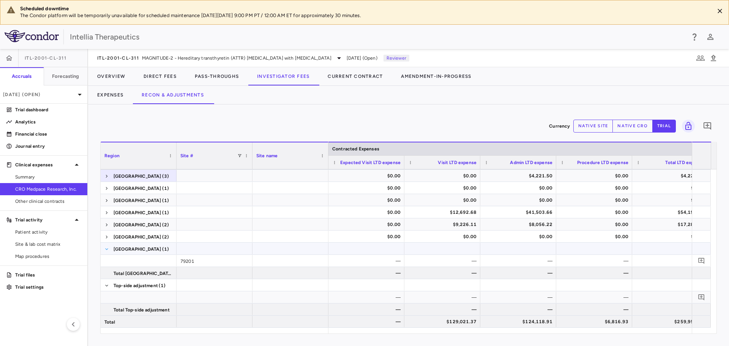
click at [107, 248] on span at bounding box center [106, 249] width 5 height 5
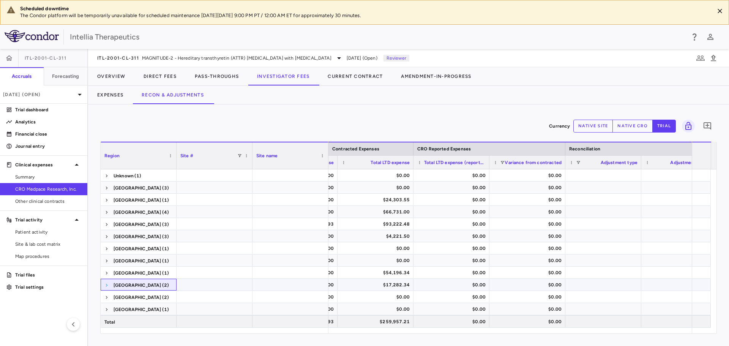
click at [107, 283] on span at bounding box center [106, 285] width 5 height 5
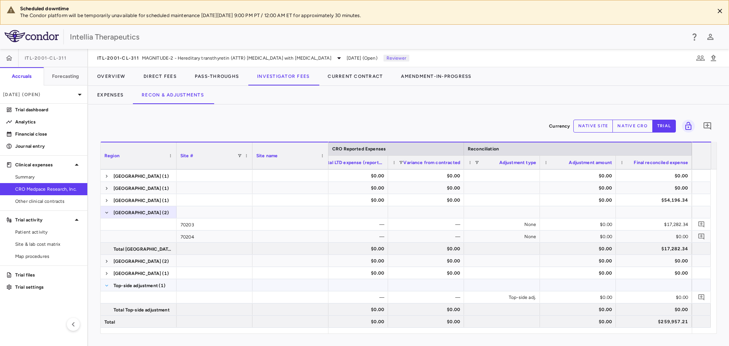
click at [108, 285] on span at bounding box center [106, 285] width 5 height 5
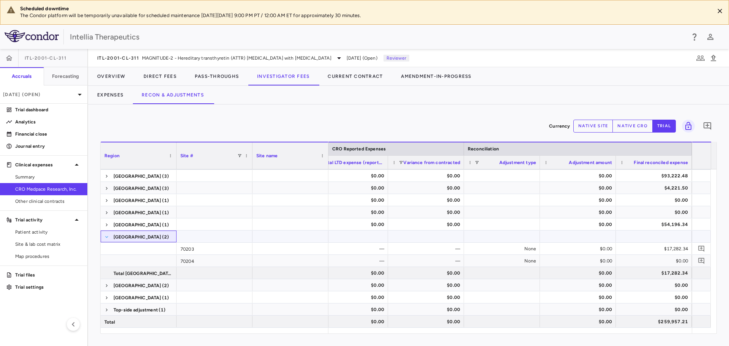
click at [109, 238] on span at bounding box center [106, 237] width 5 height 5
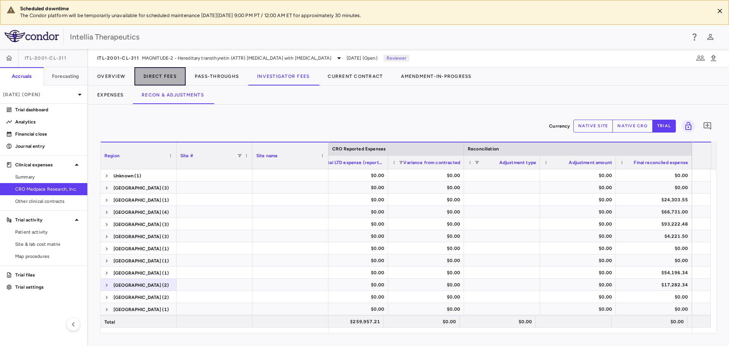
click at [163, 74] on button "Direct Fees" at bounding box center [159, 76] width 51 height 18
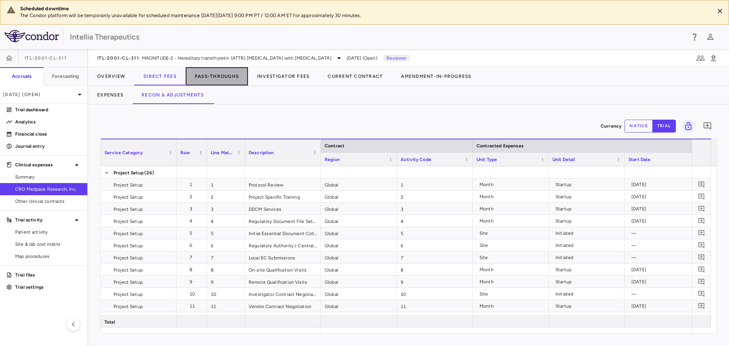
click at [220, 74] on button "Pass-Throughs" at bounding box center [217, 76] width 62 height 18
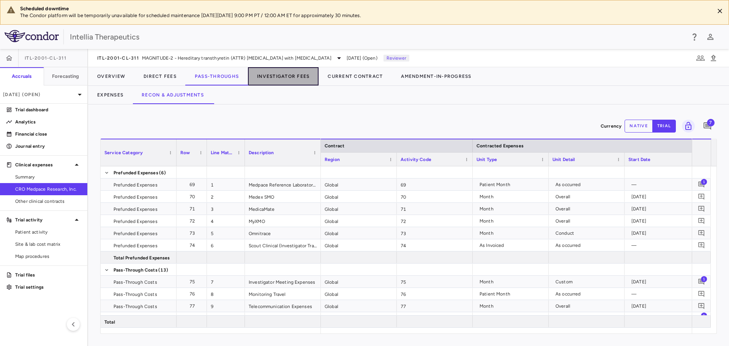
click at [298, 74] on button "Investigator Fees" at bounding box center [283, 76] width 71 height 18
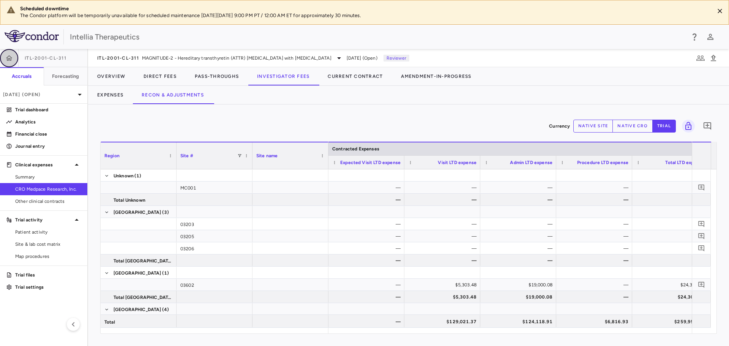
click at [12, 59] on icon "button" at bounding box center [9, 58] width 8 height 8
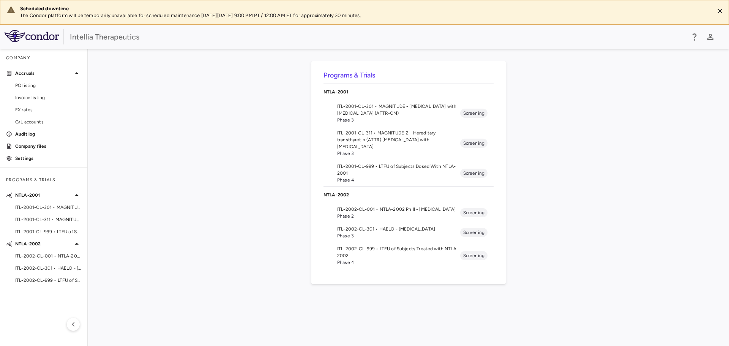
click at [381, 112] on span "ITL-2001-CL-301 • MAGNITUDE - Transthyretin Amyloidosis with Cardiomyopathy (AT…" at bounding box center [398, 110] width 123 height 14
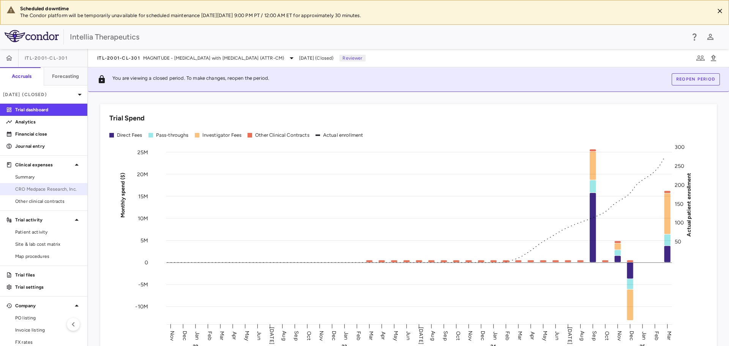
click at [45, 192] on link "CRO Medpace Research, Inc." at bounding box center [43, 188] width 87 height 11
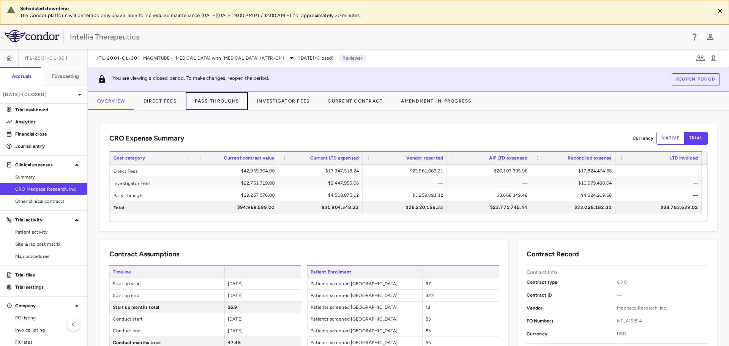
click at [212, 101] on button "Pass-Throughs" at bounding box center [217, 101] width 62 height 18
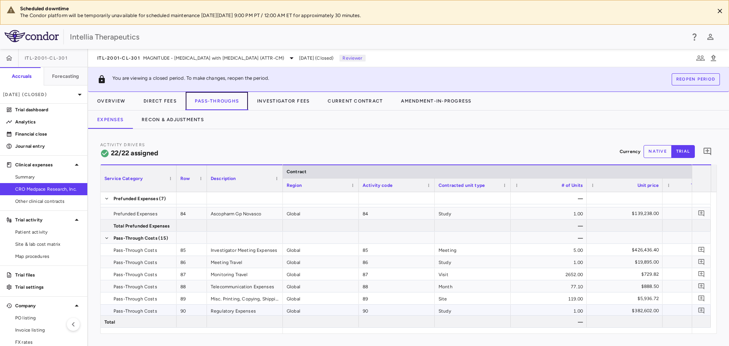
scroll to position [76, 0]
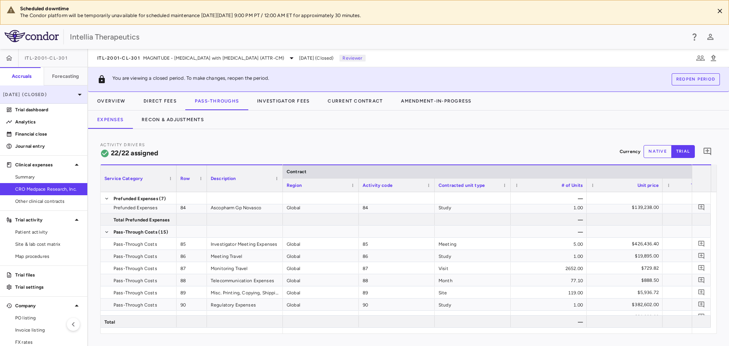
click at [43, 96] on p "Mar 2025 (Closed)" at bounding box center [39, 94] width 72 height 7
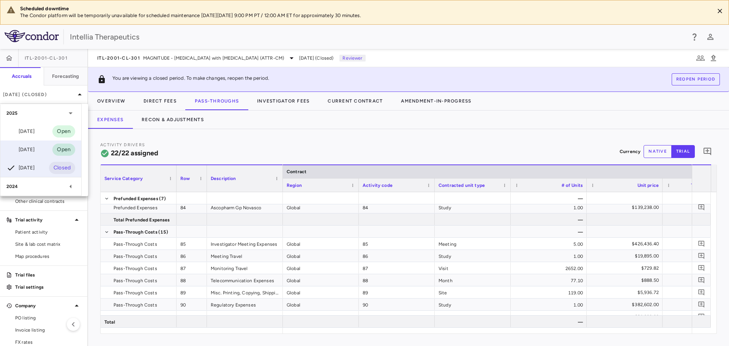
click at [35, 149] on div "Jun 2025" at bounding box center [20, 149] width 28 height 9
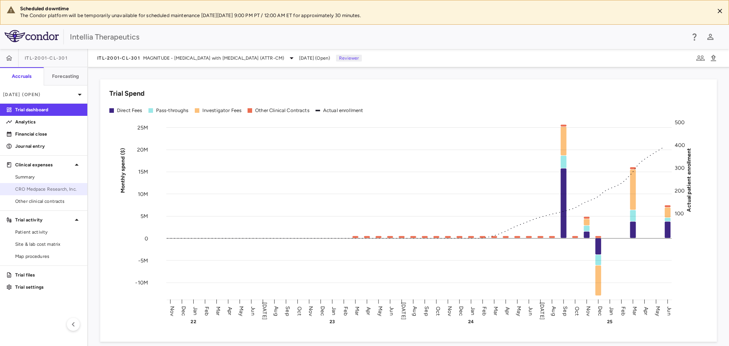
click at [36, 188] on span "CRO Medpace Research, Inc." at bounding box center [48, 189] width 66 height 7
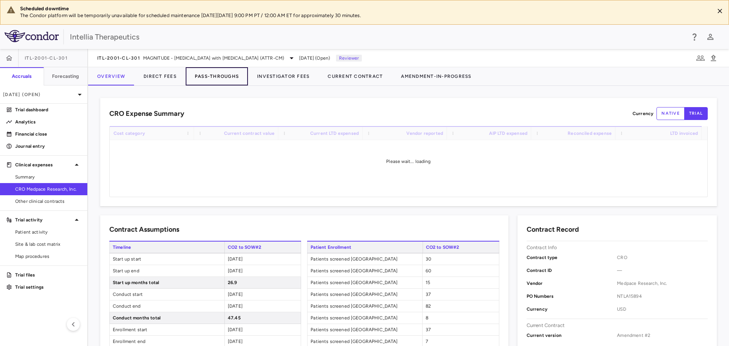
click at [206, 77] on button "Pass-Throughs" at bounding box center [217, 76] width 62 height 18
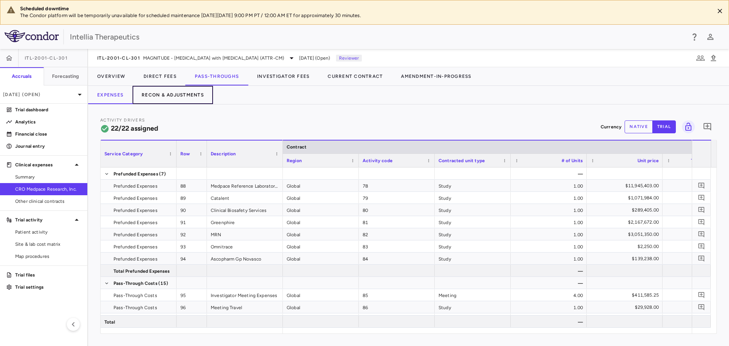
click at [171, 96] on button "Recon & Adjustments" at bounding box center [172, 95] width 80 height 18
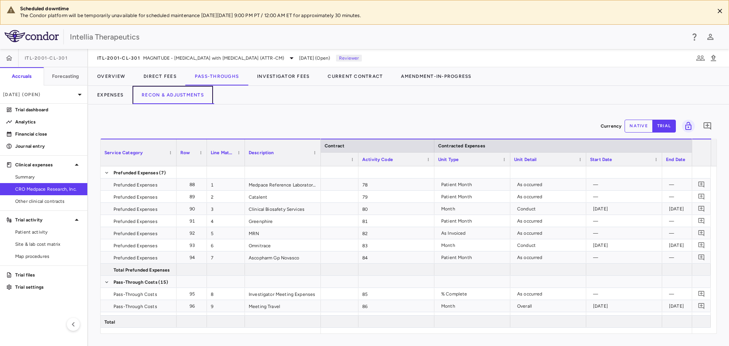
scroll to position [0, 69]
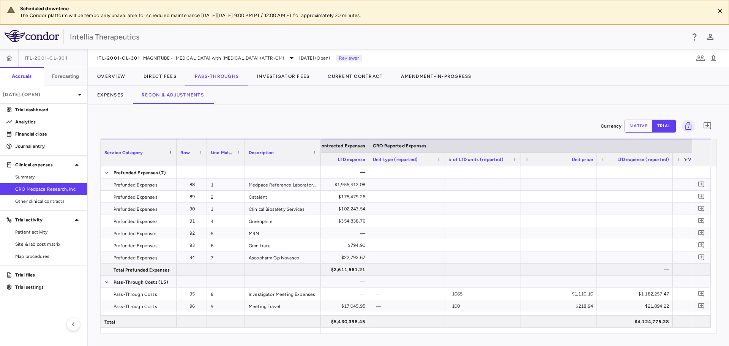
click at [645, 126] on button "native" at bounding box center [638, 126] width 28 height 13
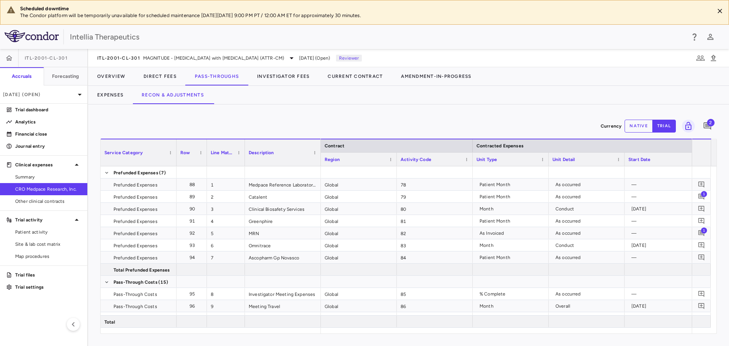
scroll to position [0, 425]
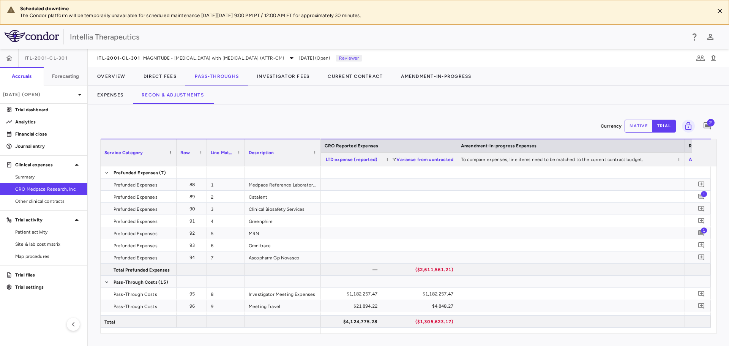
click at [300, 111] on div "Currency native trial 2 Service Category Drag here to set column labels Service…" at bounding box center [408, 224] width 641 height 241
